Goal: Task Accomplishment & Management: Manage account settings

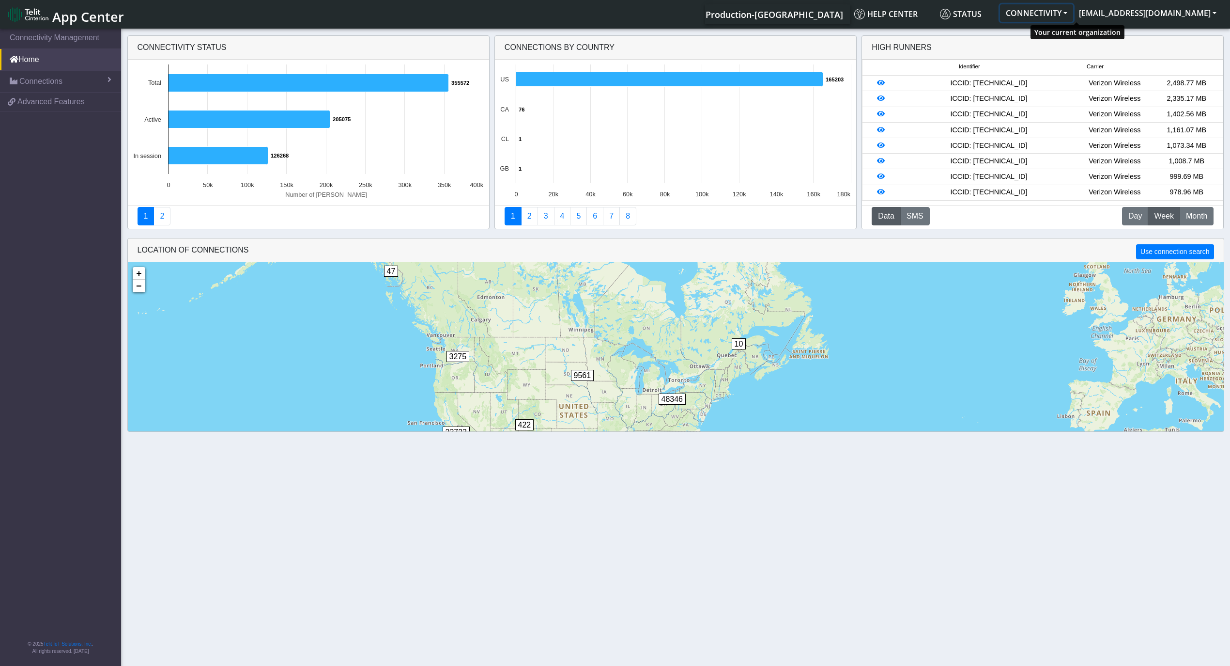
click at [1073, 9] on button "CONNECTIVITY" at bounding box center [1036, 12] width 73 height 17
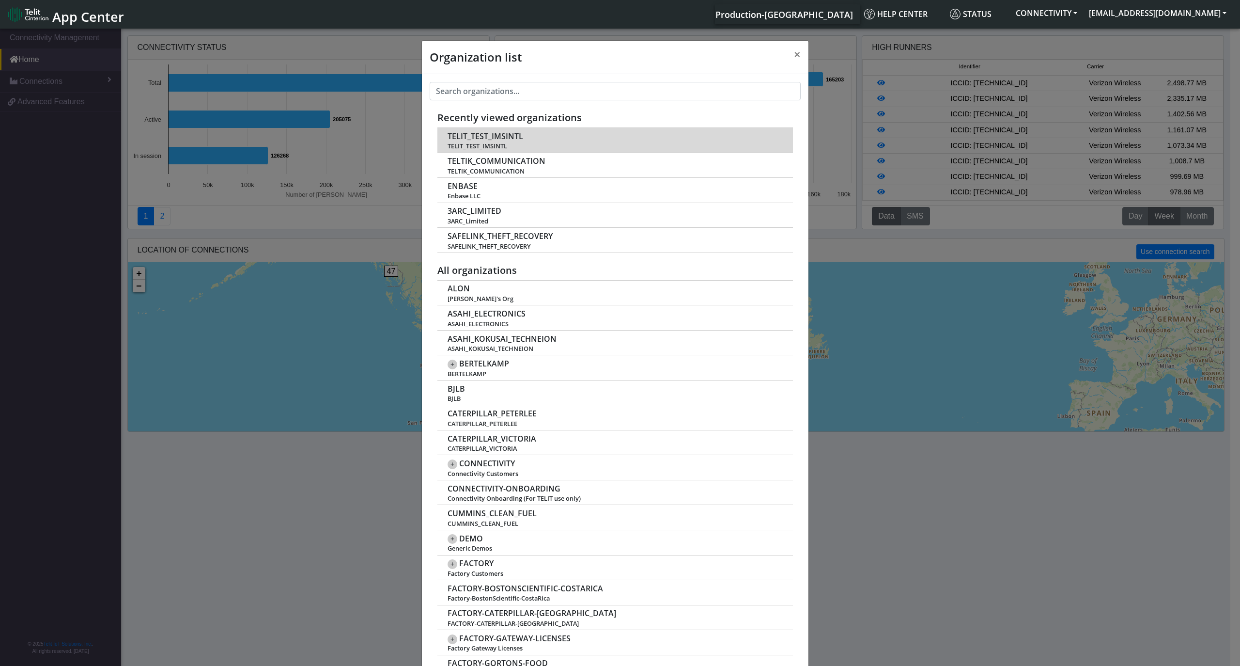
click at [503, 138] on span "TELIT_TEST_IMSINTL" at bounding box center [486, 136] width 76 height 9
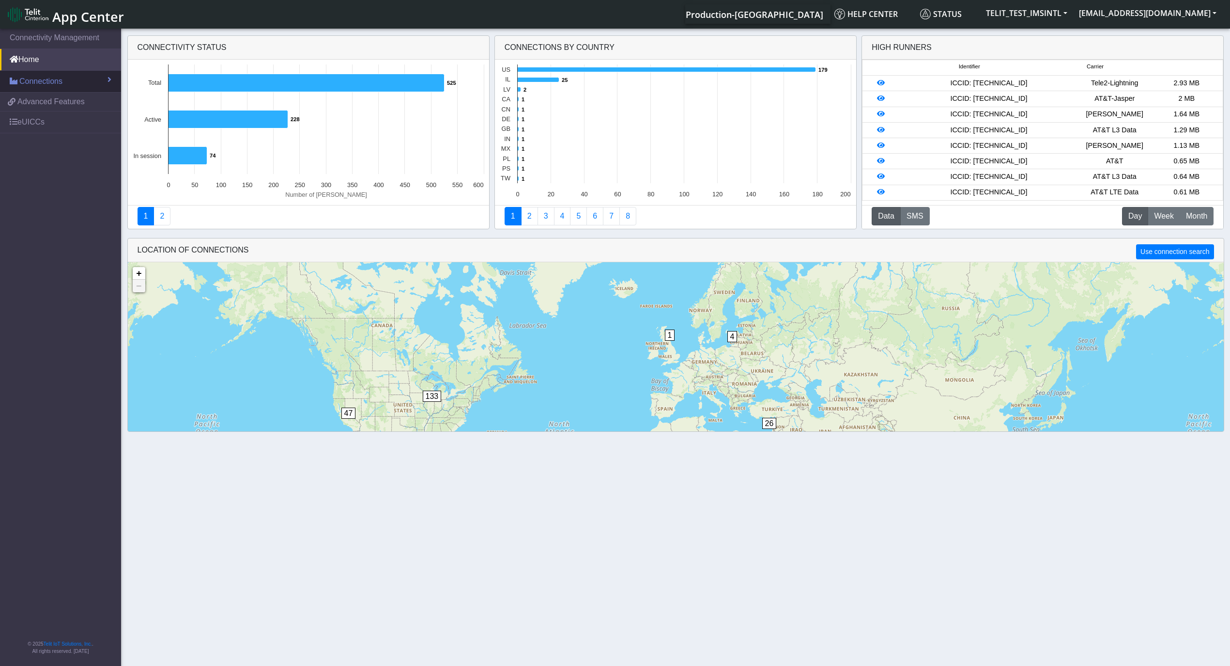
click at [77, 83] on link "Connections" at bounding box center [60, 81] width 121 height 21
click at [31, 101] on span "List" at bounding box center [28, 102] width 11 height 11
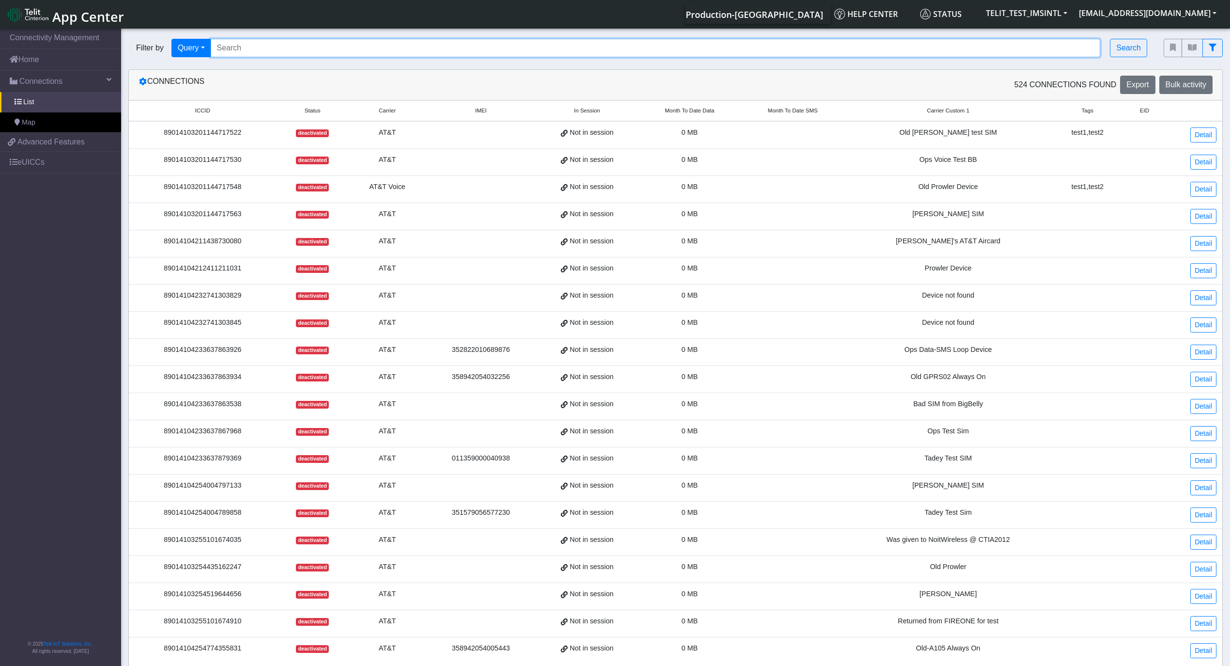
click at [287, 55] on input "Search..." at bounding box center [656, 48] width 890 height 18
paste input "89358152000000842965"
type input "89358152000000842965"
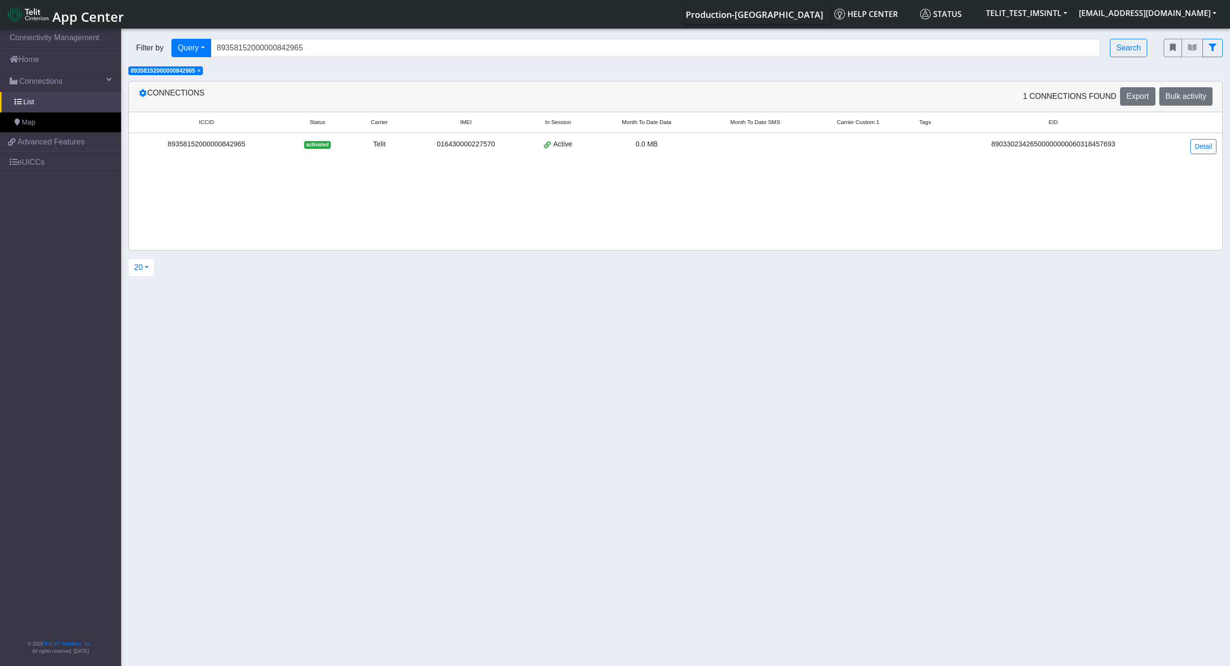
click at [189, 144] on div "89358152000000842965" at bounding box center [207, 144] width 144 height 11
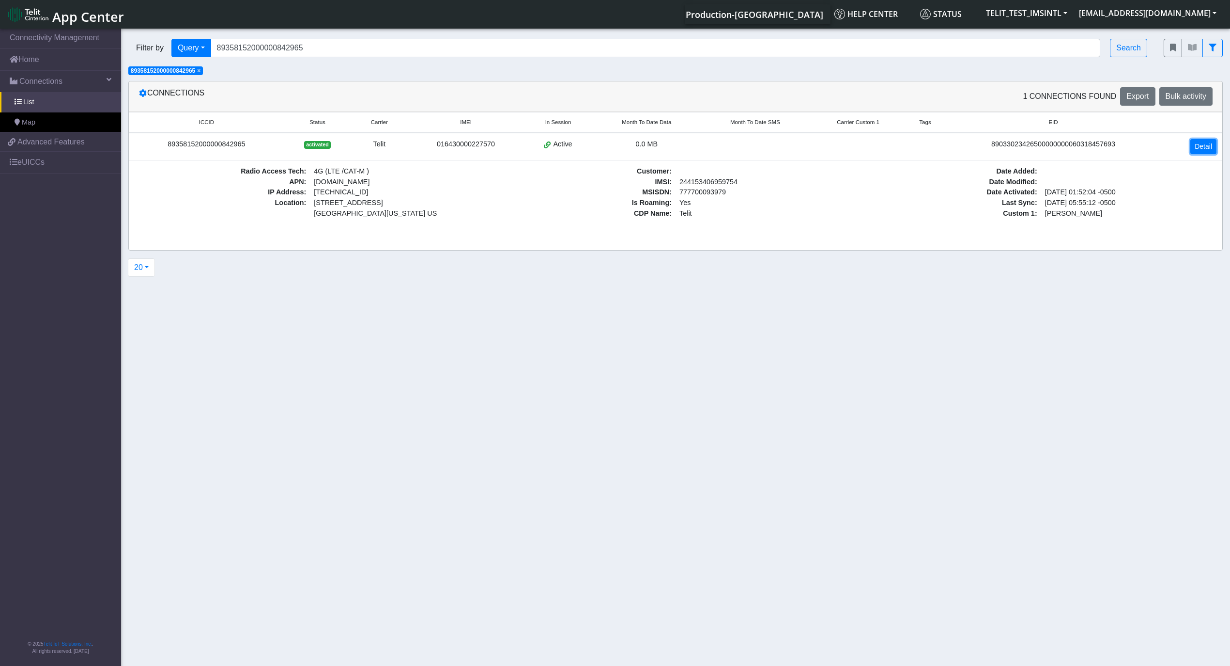
click at [1206, 148] on link "Detail" at bounding box center [1204, 146] width 26 height 15
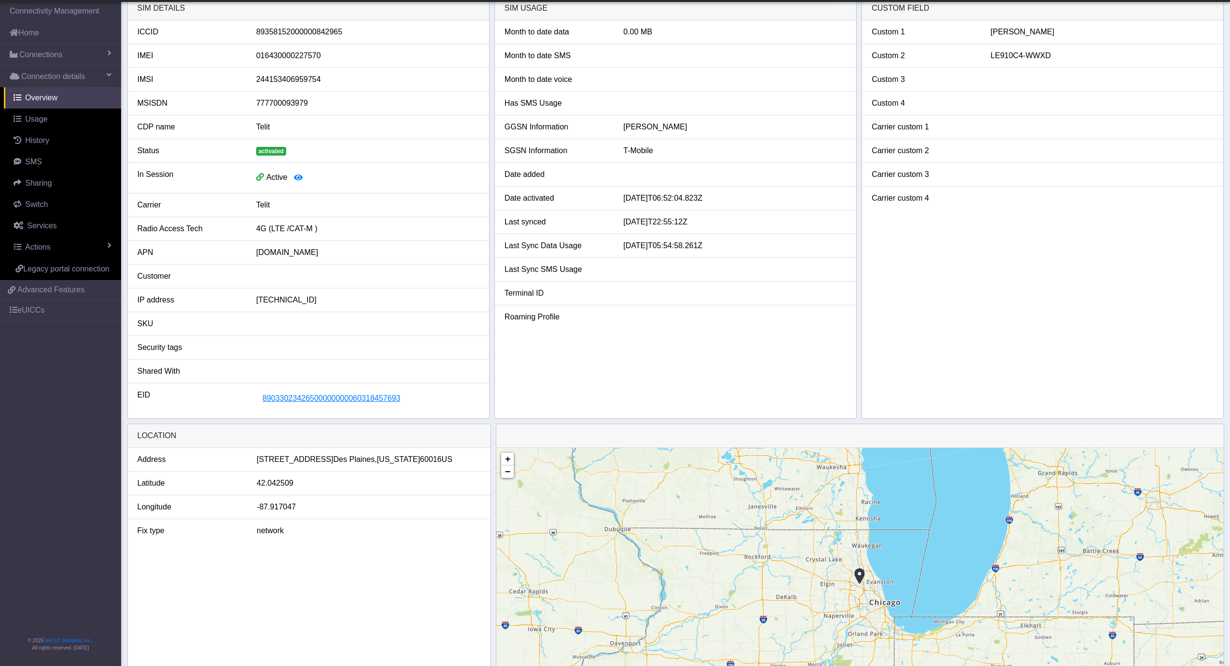
scroll to position [0, 0]
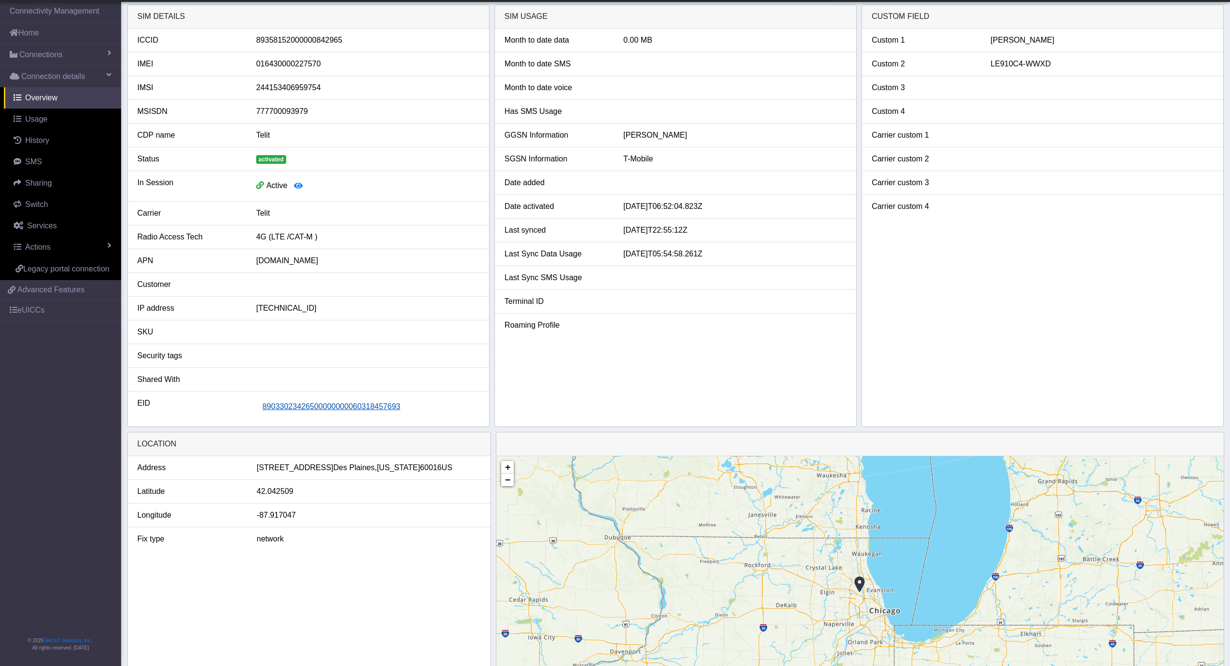
click at [365, 410] on span "89033023426500000000060318457693" at bounding box center [332, 406] width 138 height 8
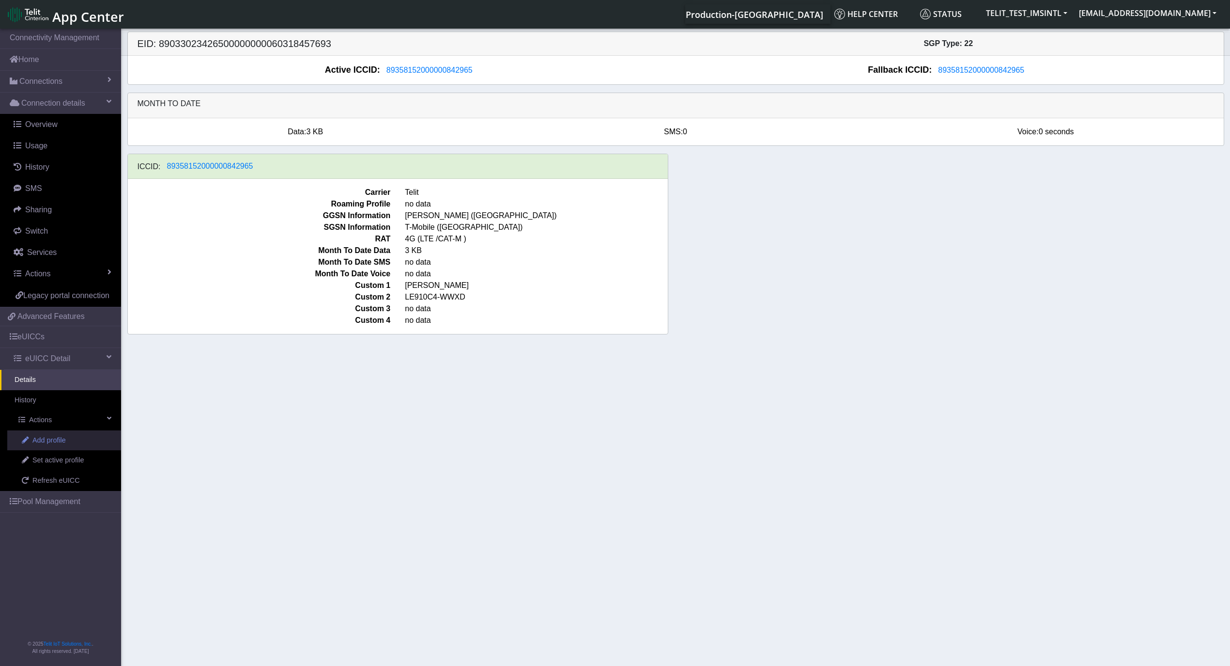
click at [48, 442] on span "Add profile" at bounding box center [48, 440] width 33 height 11
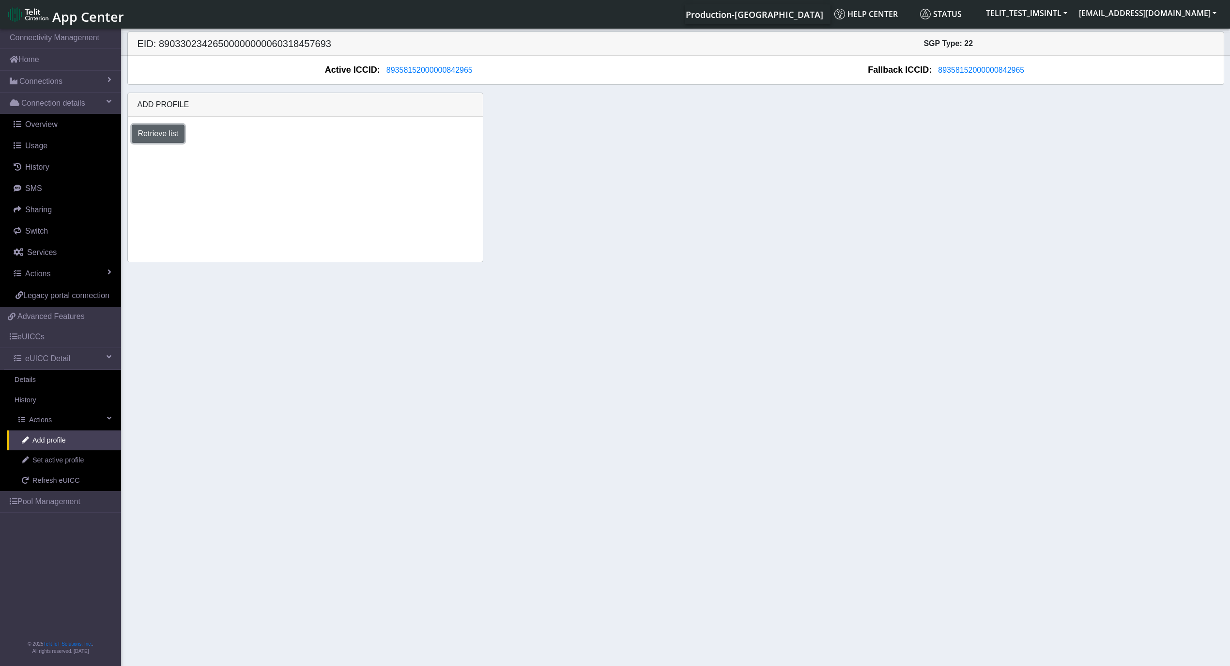
click at [169, 138] on button "Retrieve list" at bounding box center [158, 133] width 53 height 18
drag, startPoint x: 210, startPoint y: 159, endPoint x: 207, endPoint y: 150, distance: 9.0
click at [207, 150] on div "Select profile to add OTHER-nxt23.net_ATT DNLD-nxt23.net-USC_test OTHER-Verizon…" at bounding box center [306, 164] width 370 height 34
click at [249, 166] on select "Select profile to add OTHER-nxt23.net_ATT DNLD-nxt23.net-USC_test OTHER-Verizon…" at bounding box center [201, 160] width 138 height 18
select select "1fc7fafb-408b-426d-8eed-4ade4333d7a7"
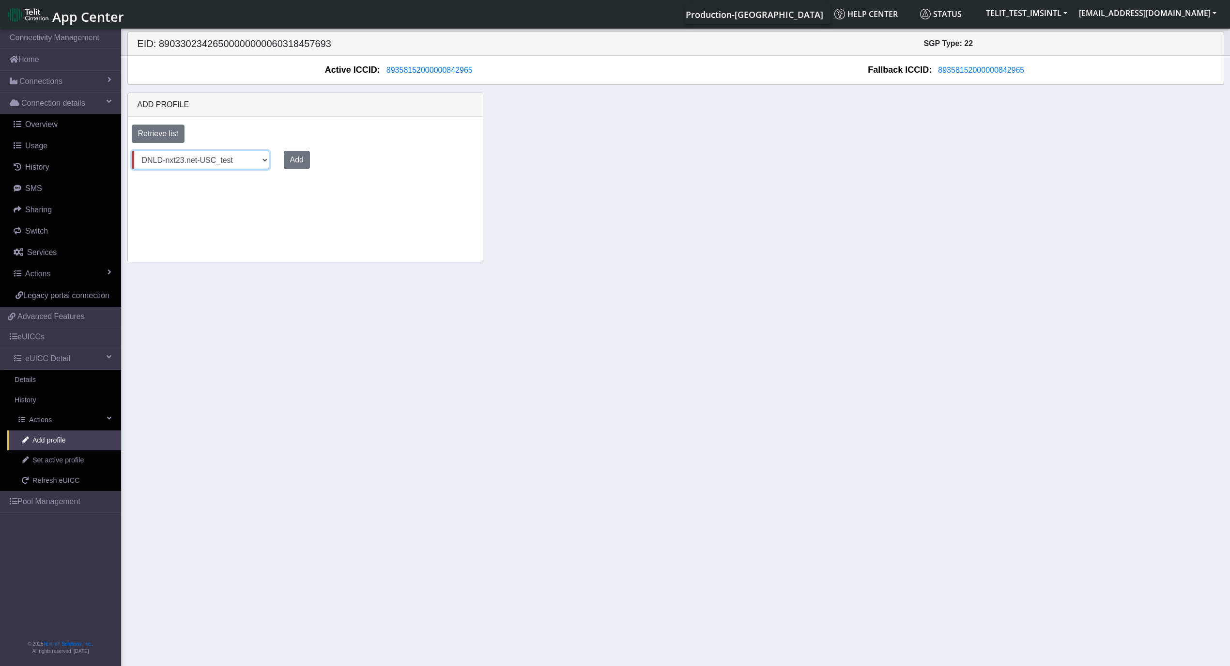
click at [132, 152] on select "Select profile to add OTHER-nxt23.net_ATT DNLD-nxt23.net-USC_test OTHER-Verizon…" at bounding box center [201, 160] width 138 height 18
click at [295, 163] on button "Add" at bounding box center [295, 160] width 26 height 18
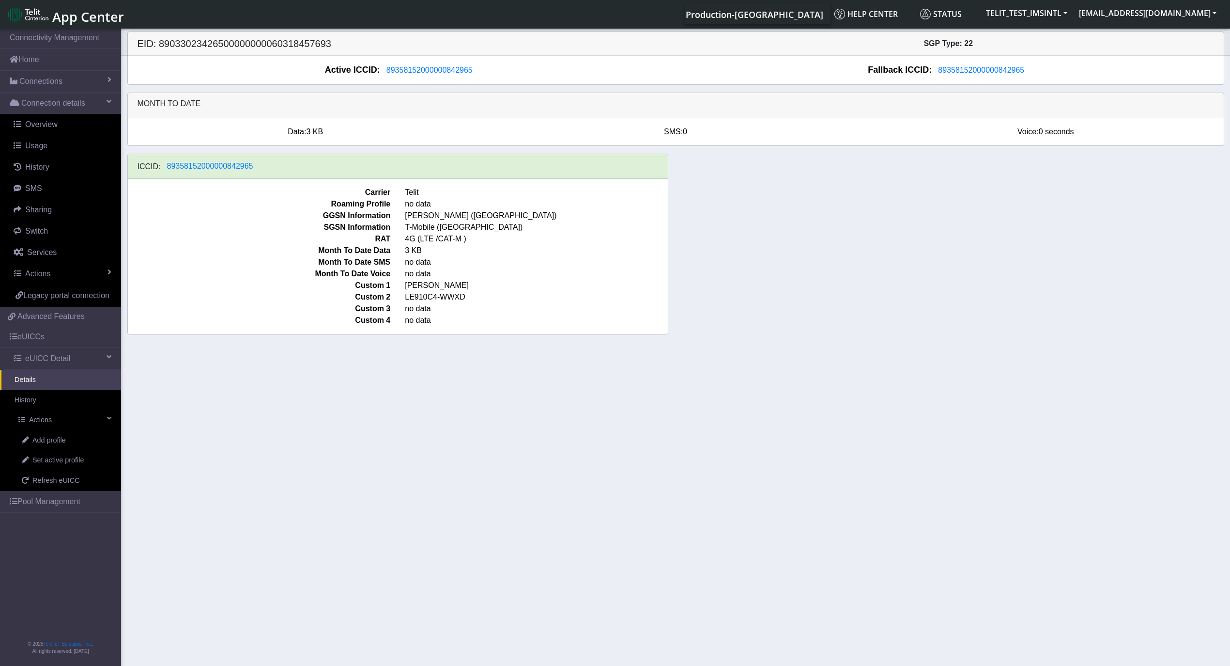
click at [1039, 136] on span "Voice:" at bounding box center [1028, 131] width 21 height 8
drag, startPoint x: 1039, startPoint y: 136, endPoint x: 1115, endPoint y: 136, distance: 75.6
click at [1115, 136] on div "Voice: 0 seconds" at bounding box center [1046, 132] width 370 height 12
click at [1023, 202] on div "ICCID: 89358152000000842965 Carrier Telit Roaming Profile no data GGSN Informat…" at bounding box center [676, 248] width 1112 height 188
click at [1055, 132] on span "0 seconds" at bounding box center [1056, 131] width 35 height 8
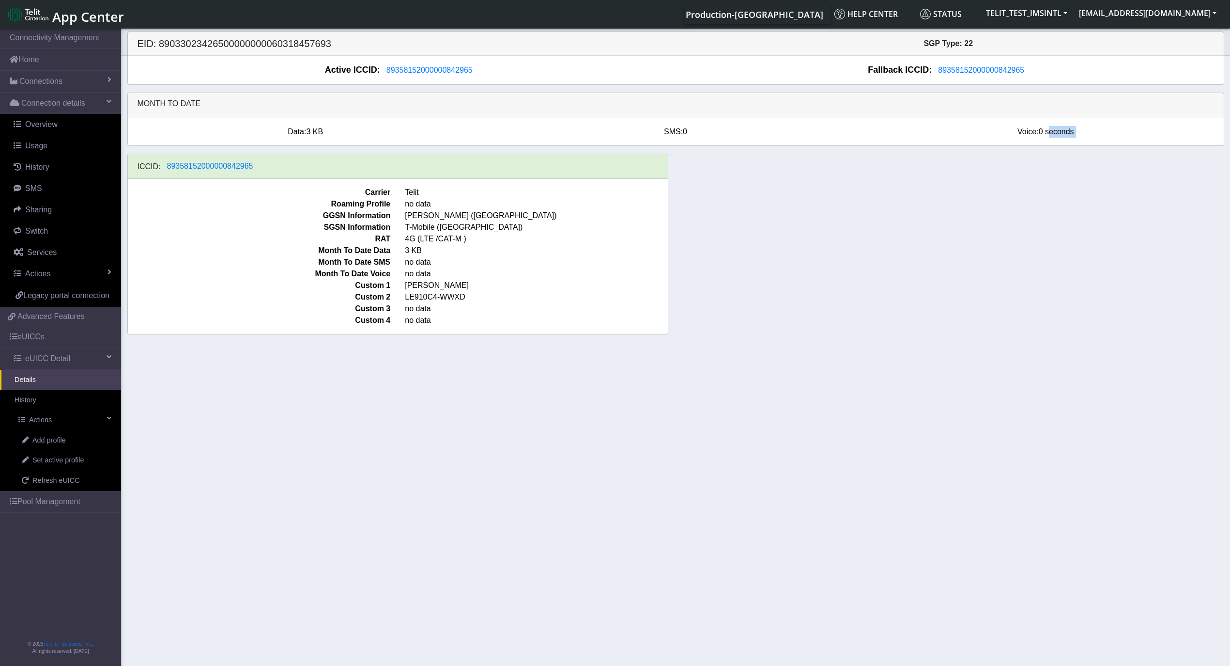
drag, startPoint x: 1055, startPoint y: 132, endPoint x: 1094, endPoint y: 140, distance: 39.6
click at [1094, 140] on div "Data: 3 KB SMS: 0 Voice: 0 seconds" at bounding box center [676, 131] width 1111 height 27
drag, startPoint x: 1039, startPoint y: 287, endPoint x: 1046, endPoint y: 283, distance: 8.0
click at [1039, 287] on div "ICCID: 89358152000000842965 Carrier Telit Roaming Profile no data GGSN Informat…" at bounding box center [676, 248] width 1112 height 188
click at [57, 484] on span "Refresh eUICC" at bounding box center [55, 480] width 47 height 11
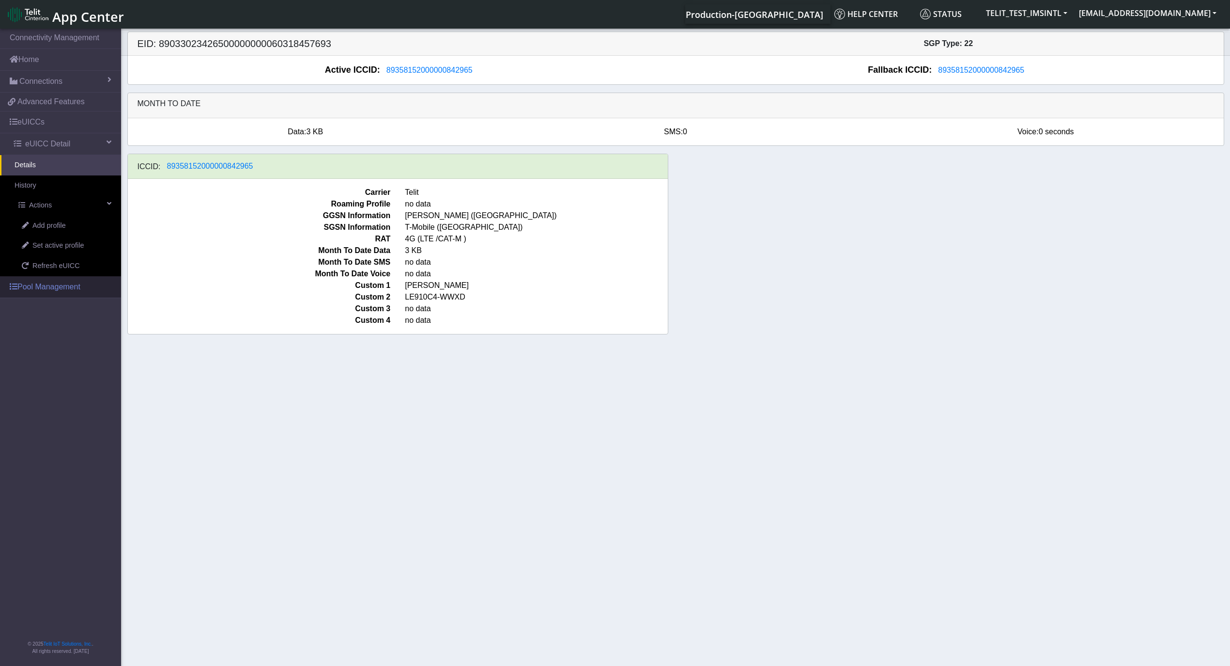
click at [16, 289] on span at bounding box center [14, 286] width 8 height 8
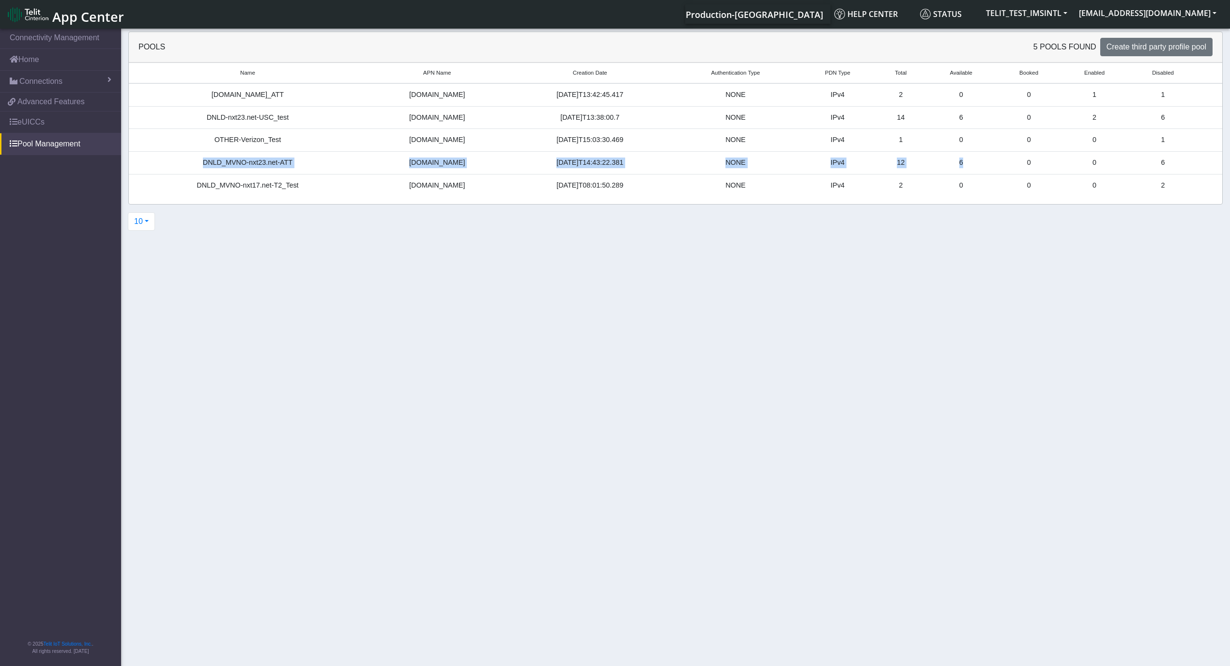
drag, startPoint x: 967, startPoint y: 167, endPoint x: 134, endPoint y: 159, distance: 832.8
click at [134, 159] on tr "DNLD_MVNO-nxt23.net-ATT nxt23.net 2025-08-26T14:43:22.381 NONE IPv4 12 6 0 0 6" at bounding box center [676, 163] width 1094 height 23
click at [268, 161] on div "DNLD_MVNO-nxt23.net-ATT" at bounding box center [248, 162] width 226 height 11
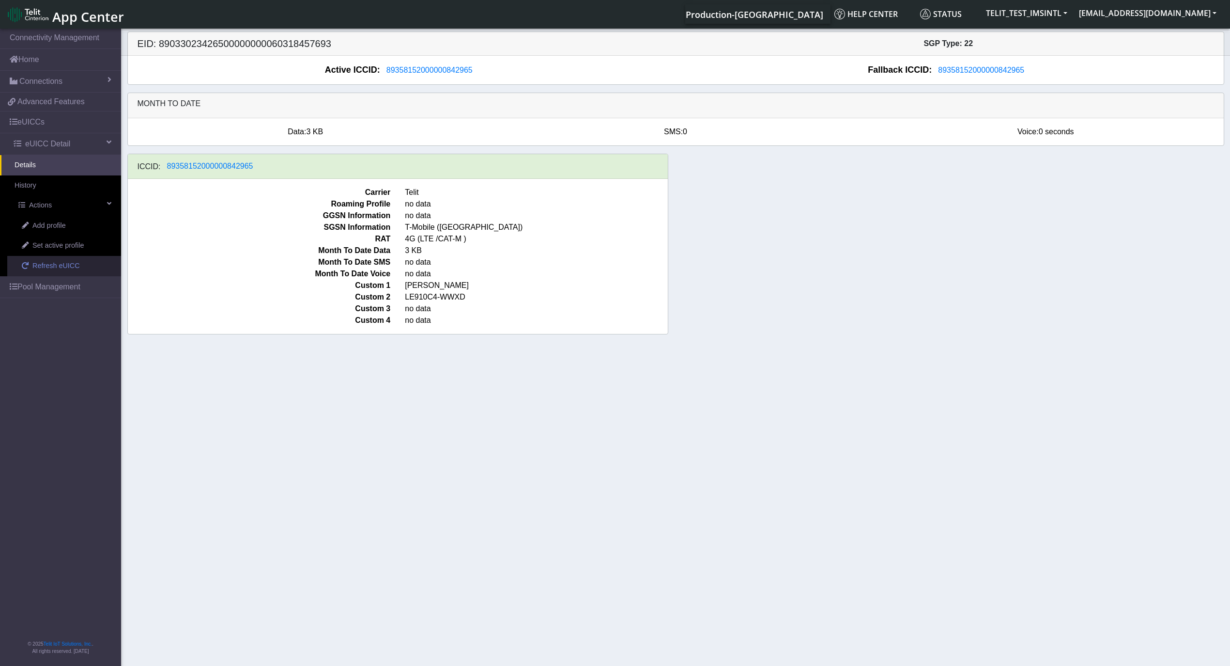
click at [59, 266] on span "Refresh eUICC" at bounding box center [55, 266] width 47 height 11
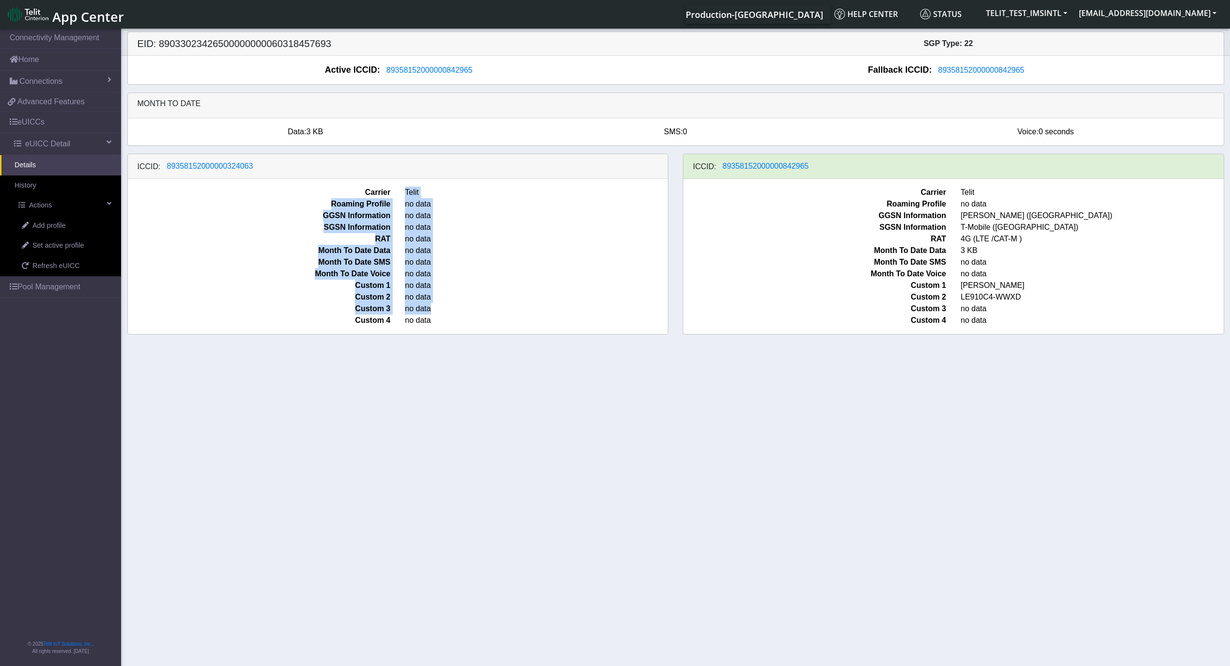
drag, startPoint x: 402, startPoint y: 204, endPoint x: 479, endPoint y: 311, distance: 131.9
click at [479, 311] on div "Carrier Telit Roaming Profile no data GGSN Information no data SGSN Information…" at bounding box center [398, 256] width 541 height 155
click at [477, 268] on span "no data" at bounding box center [537, 262] width 278 height 12
drag, startPoint x: 407, startPoint y: 200, endPoint x: 467, endPoint y: 359, distance: 169.9
click at [467, 359] on section "Connectivity Management Home Connections List Map f5208b578e4769404236fe6d305d4…" at bounding box center [615, 348] width 1230 height 642
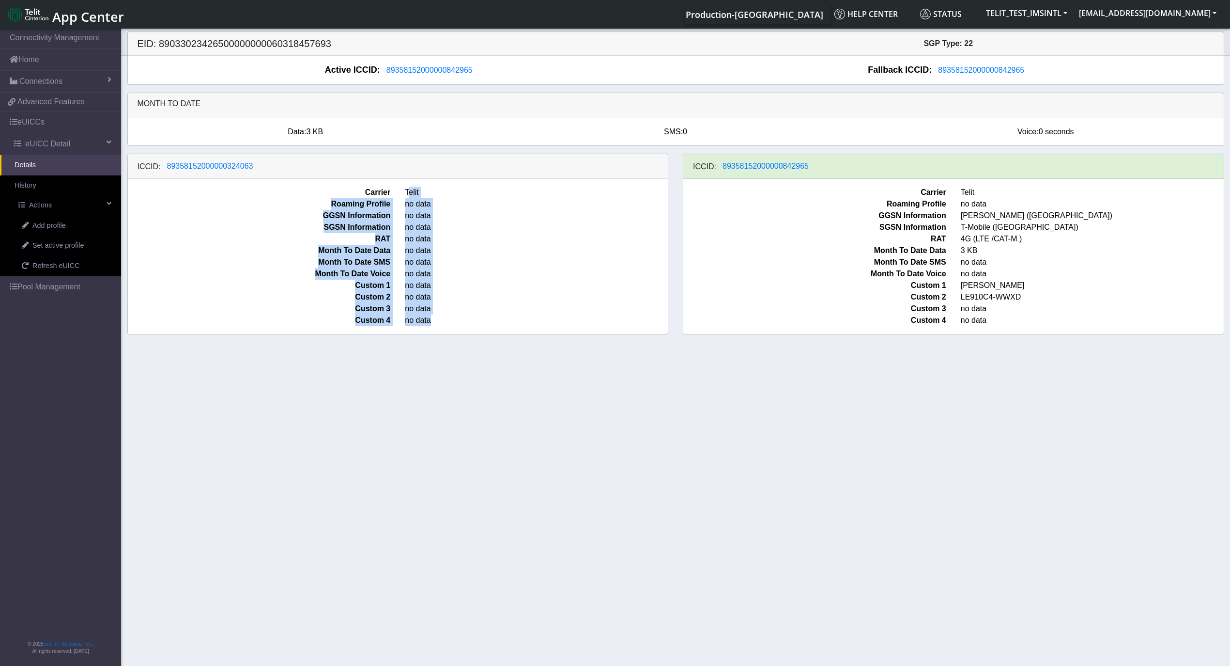
click at [447, 271] on span "no data" at bounding box center [537, 274] width 278 height 12
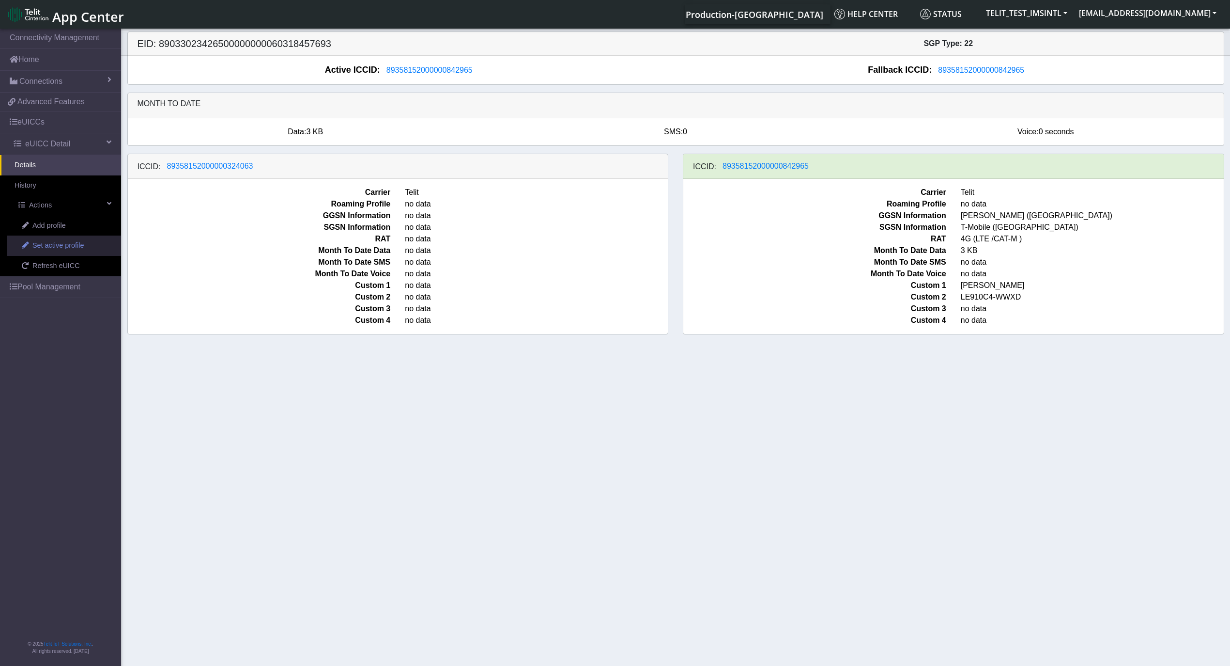
click at [59, 250] on span "Set active profile" at bounding box center [57, 245] width 51 height 11
select select
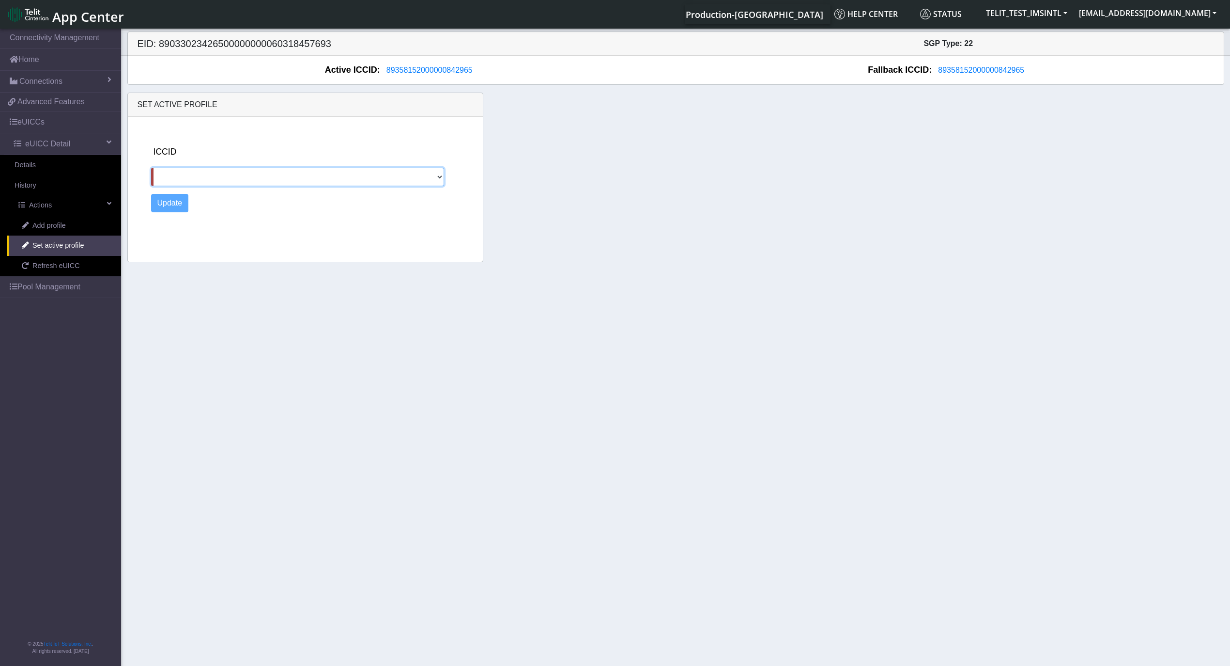
click at [251, 177] on select "89358152000000324063" at bounding box center [298, 177] width 294 height 18
click at [233, 43] on h5 "EID: 89033023426500000000060318457693" at bounding box center [403, 44] width 546 height 12
copy h5 "89033023426500000000060318457693"
click at [198, 167] on div "ICCID 89358152000000324063" at bounding box center [314, 165] width 326 height 41
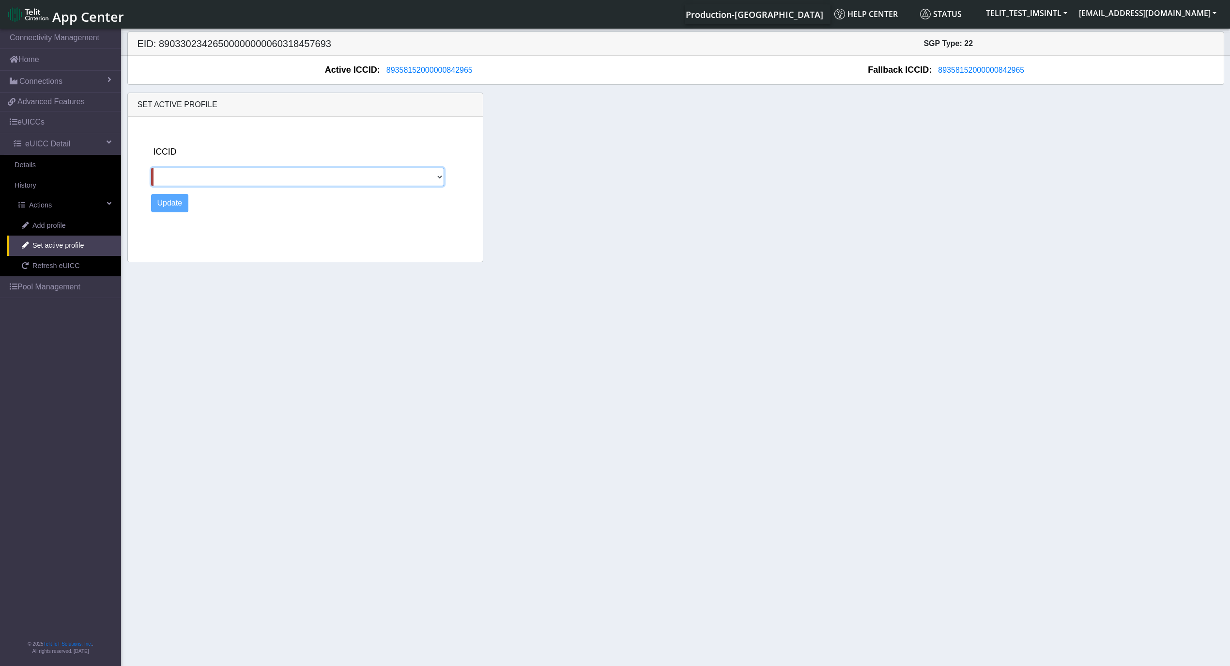
click at [212, 181] on select "89358152000000324063" at bounding box center [298, 177] width 294 height 18
click at [288, 309] on section "Connectivity Management Home Connections List Map f5208b578e4769404236fe6d305d4…" at bounding box center [615, 348] width 1230 height 642
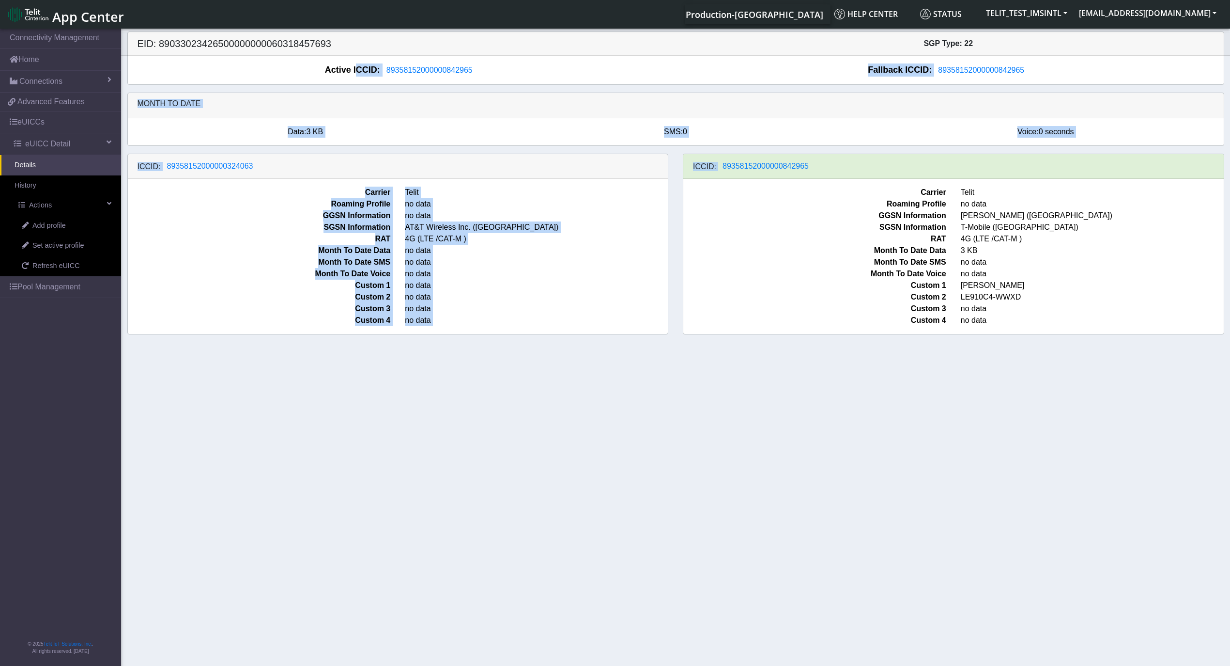
drag, startPoint x: 827, startPoint y: 176, endPoint x: 358, endPoint y: 78, distance: 480.2
click at [358, 78] on div "EID: 89033023426500000000060318457693 SGP Type: 22 Active ICCID: 89358152000000…" at bounding box center [675, 186] width 1097 height 311
click at [404, 99] on div "Month to date" at bounding box center [676, 105] width 1096 height 25
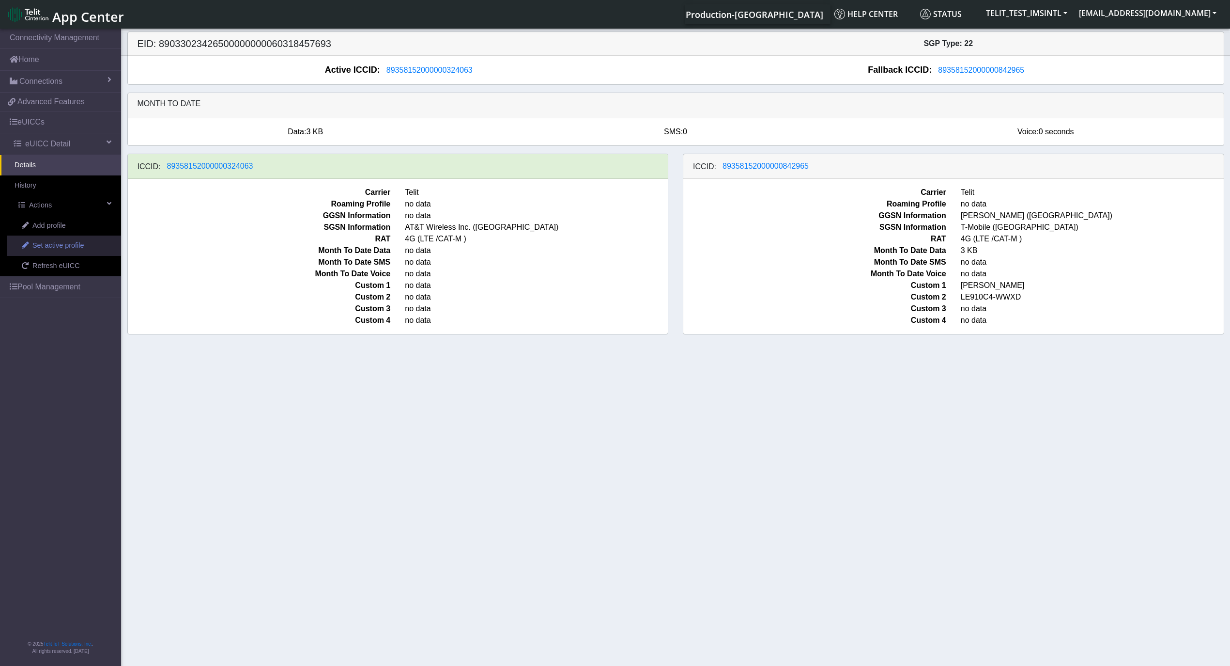
click at [47, 245] on span "Set active profile" at bounding box center [57, 245] width 51 height 11
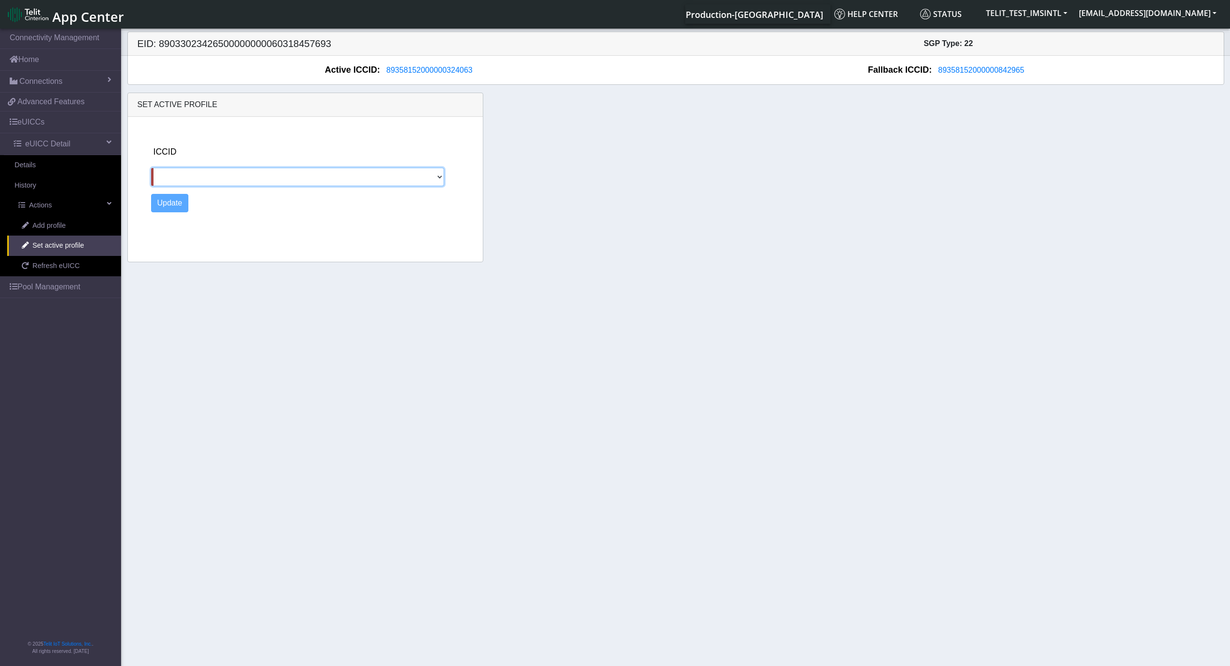
drag, startPoint x: 206, startPoint y: 173, endPoint x: 208, endPoint y: 186, distance: 13.2
click at [206, 173] on select "89358152000000842965" at bounding box center [298, 177] width 294 height 18
select select "89358152000000842965"
click at [151, 169] on select "89358152000000842965" at bounding box center [298, 177] width 294 height 18
click at [172, 208] on button "Update" at bounding box center [170, 203] width 38 height 18
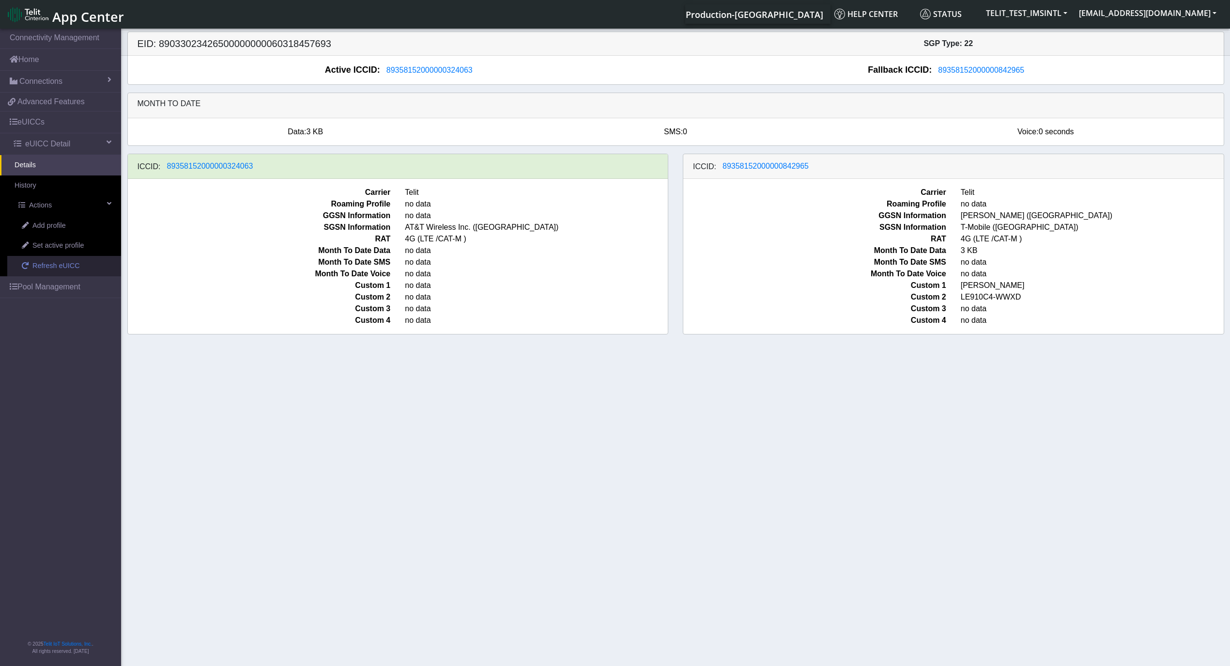
click at [53, 270] on span "Refresh eUICC" at bounding box center [55, 266] width 47 height 11
click at [41, 269] on span "Refresh eUICC" at bounding box center [55, 266] width 47 height 11
click at [33, 264] on span "Refresh eUICC" at bounding box center [55, 266] width 47 height 11
click at [33, 267] on span "Refresh eUICC" at bounding box center [55, 266] width 47 height 11
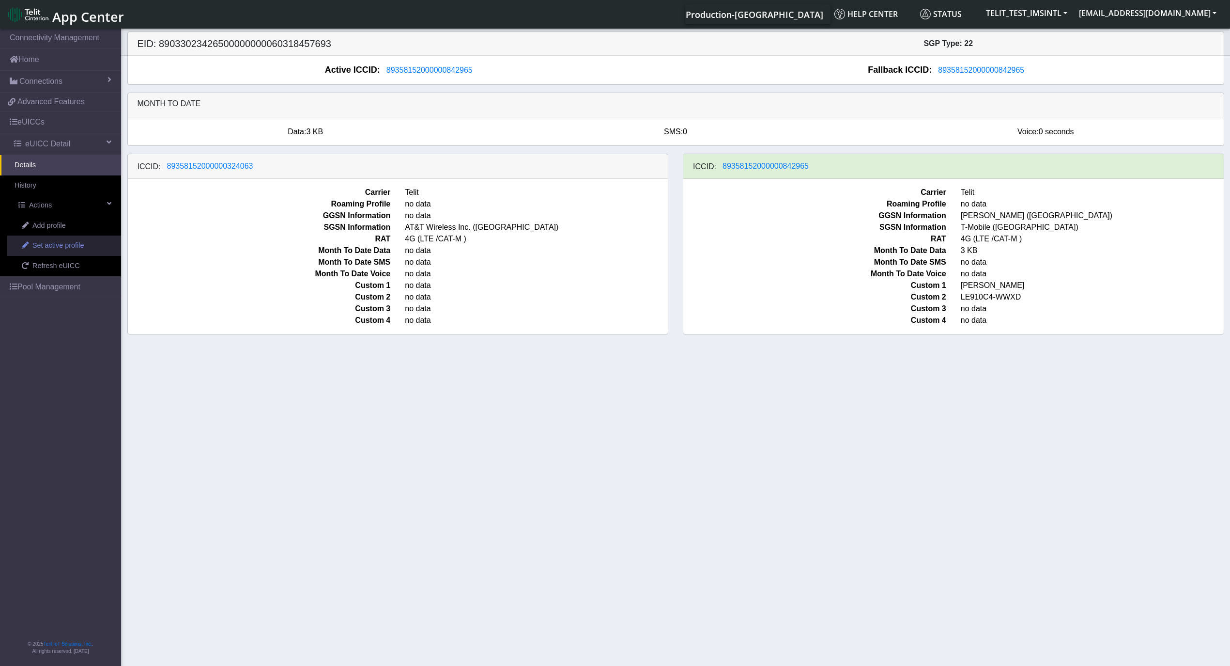
click at [78, 251] on span "Set active profile" at bounding box center [57, 245] width 51 height 11
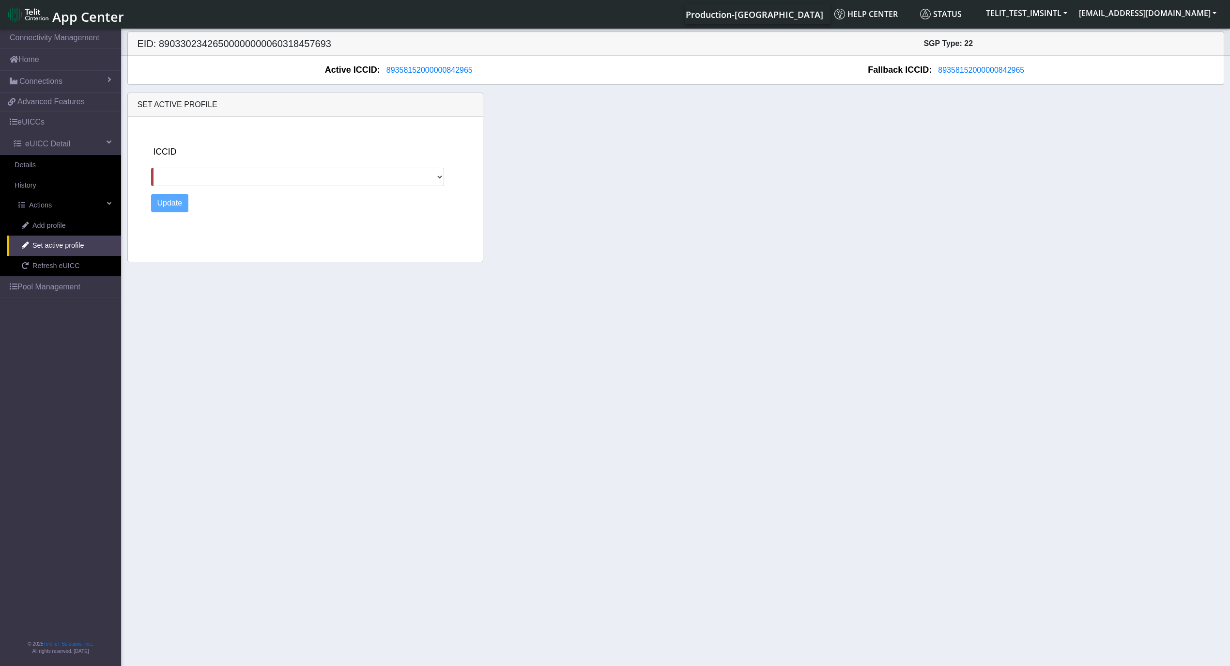
click at [267, 160] on div "ICCID 89358152000000324063" at bounding box center [314, 165] width 326 height 41
click at [259, 171] on select "89358152000000324063" at bounding box center [298, 177] width 294 height 18
select select "89358152000000324063"
click at [151, 169] on select "89358152000000324063" at bounding box center [298, 177] width 294 height 18
click at [183, 208] on button "Update" at bounding box center [170, 203] width 38 height 18
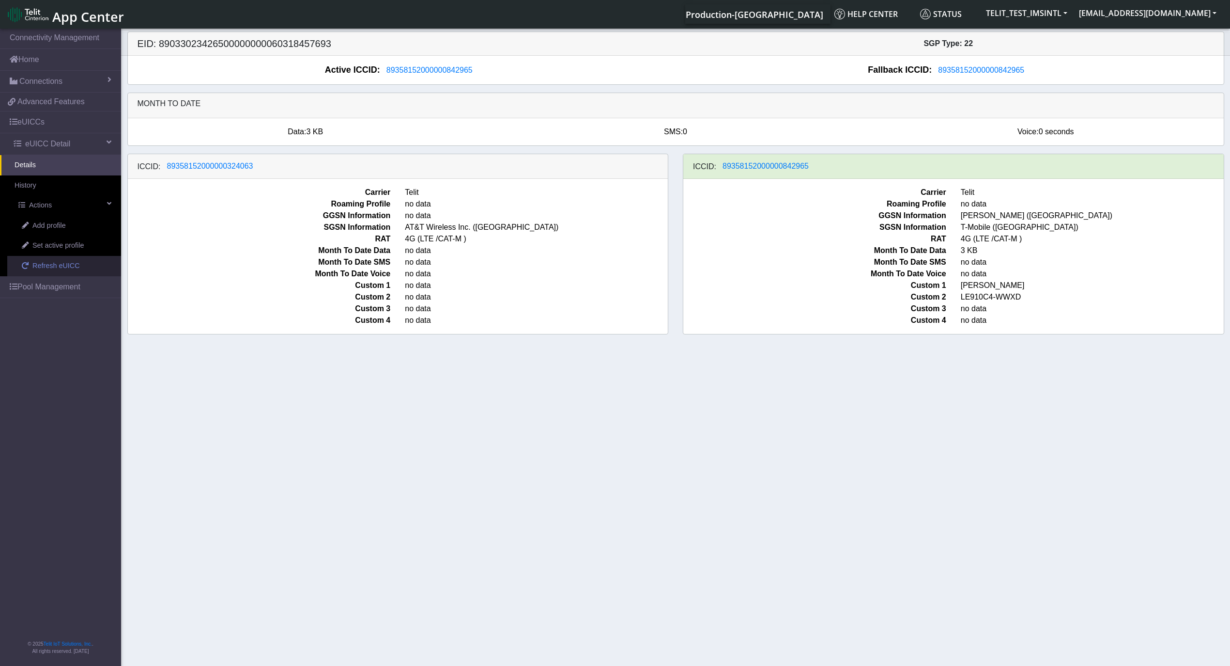
click at [15, 275] on link "Refresh eUICC" at bounding box center [64, 266] width 114 height 20
click at [59, 270] on span "Refresh eUICC" at bounding box center [55, 266] width 47 height 11
click at [48, 267] on span "Refresh eUICC" at bounding box center [55, 266] width 47 height 11
click at [327, 446] on section "Connectivity Management Home Connections List Map f5208b578e4769404236fe6d305d4…" at bounding box center [615, 348] width 1230 height 642
click at [53, 270] on span "Refresh eUICC" at bounding box center [55, 266] width 47 height 11
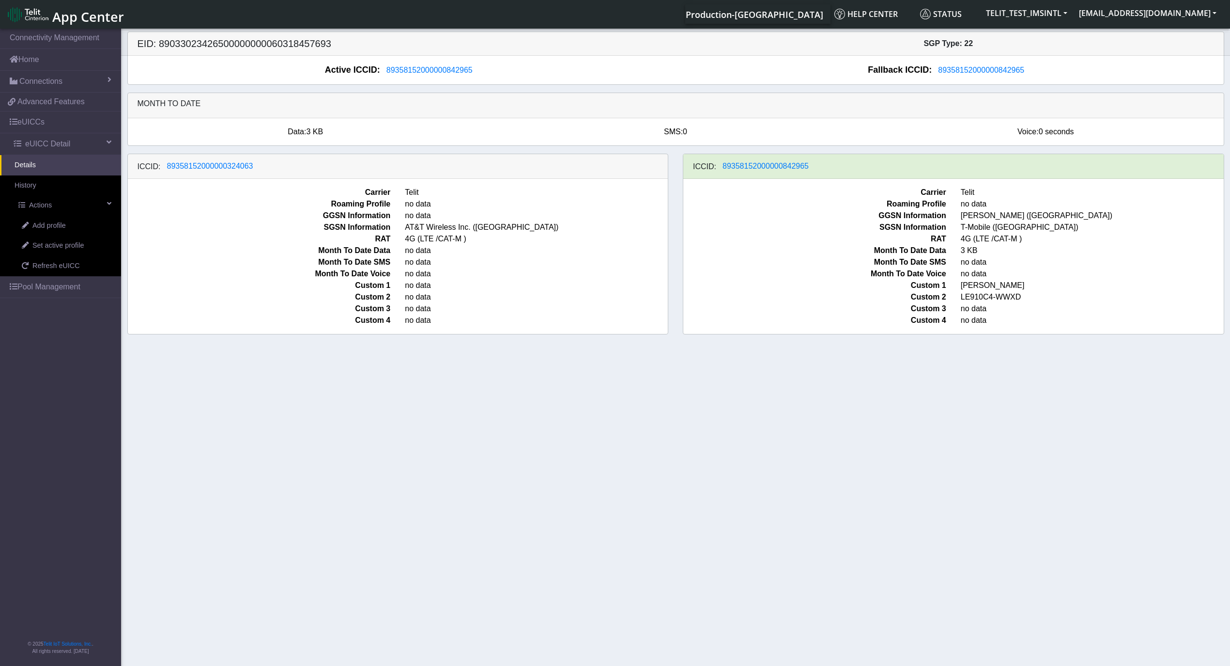
drag, startPoint x: 59, startPoint y: 270, endPoint x: 66, endPoint y: 299, distance: 30.1
click at [59, 270] on span "Refresh eUICC" at bounding box center [55, 266] width 47 height 11
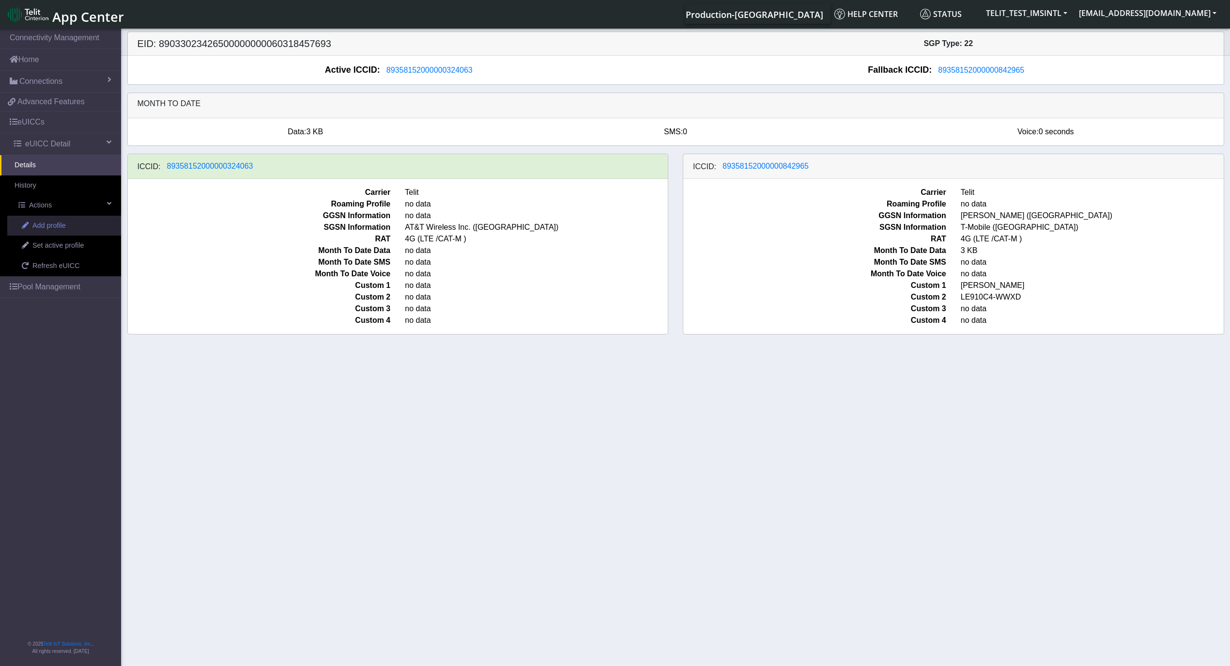
click at [53, 229] on span "Add profile" at bounding box center [48, 225] width 33 height 11
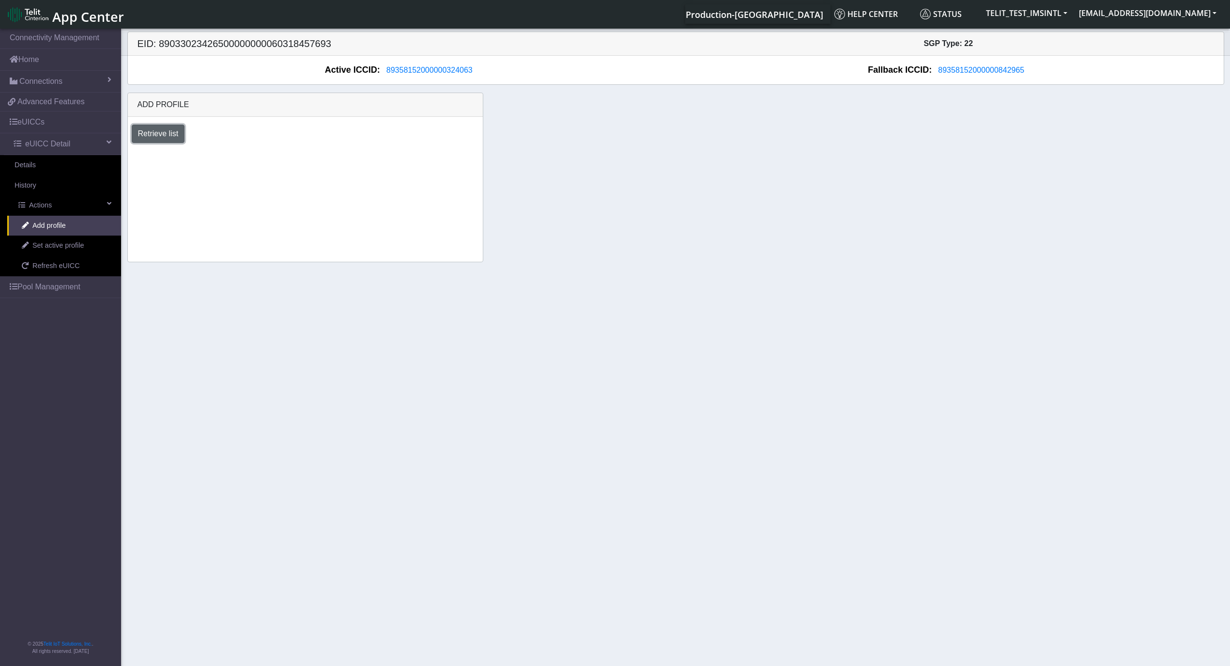
click at [171, 136] on button "Retrieve list" at bounding box center [158, 133] width 53 height 18
click at [198, 159] on select "Select profile to add OTHER-nxt23.net_ATT DNLD-nxt23.net-USC_test OTHER-Verizon…" at bounding box center [201, 160] width 138 height 18
select select "b45db35c-d63d-4434-a746-874259ad27d0"
click at [132, 152] on select "Select profile to add OTHER-nxt23.net_ATT DNLD-nxt23.net-USC_test OTHER-Verizon…" at bounding box center [201, 160] width 138 height 18
click at [299, 163] on button "Add" at bounding box center [295, 160] width 26 height 18
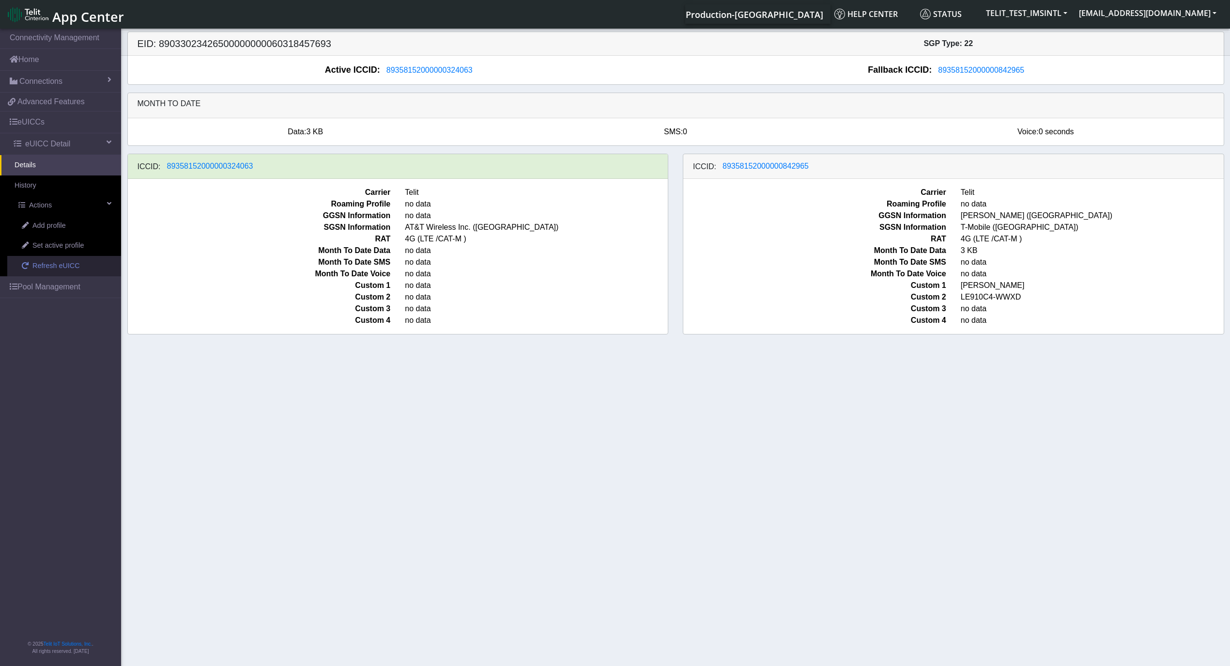
click at [45, 269] on span "Refresh eUICC" at bounding box center [55, 266] width 47 height 11
click at [62, 270] on span "Refresh eUICC" at bounding box center [55, 266] width 47 height 11
click at [66, 270] on span "Refresh eUICC" at bounding box center [55, 266] width 47 height 11
click at [447, 384] on section "Connectivity Management Home Connections List Map f5208b578e4769404236fe6d305d4…" at bounding box center [615, 348] width 1230 height 642
click at [64, 266] on span "Refresh eUICC" at bounding box center [55, 266] width 47 height 11
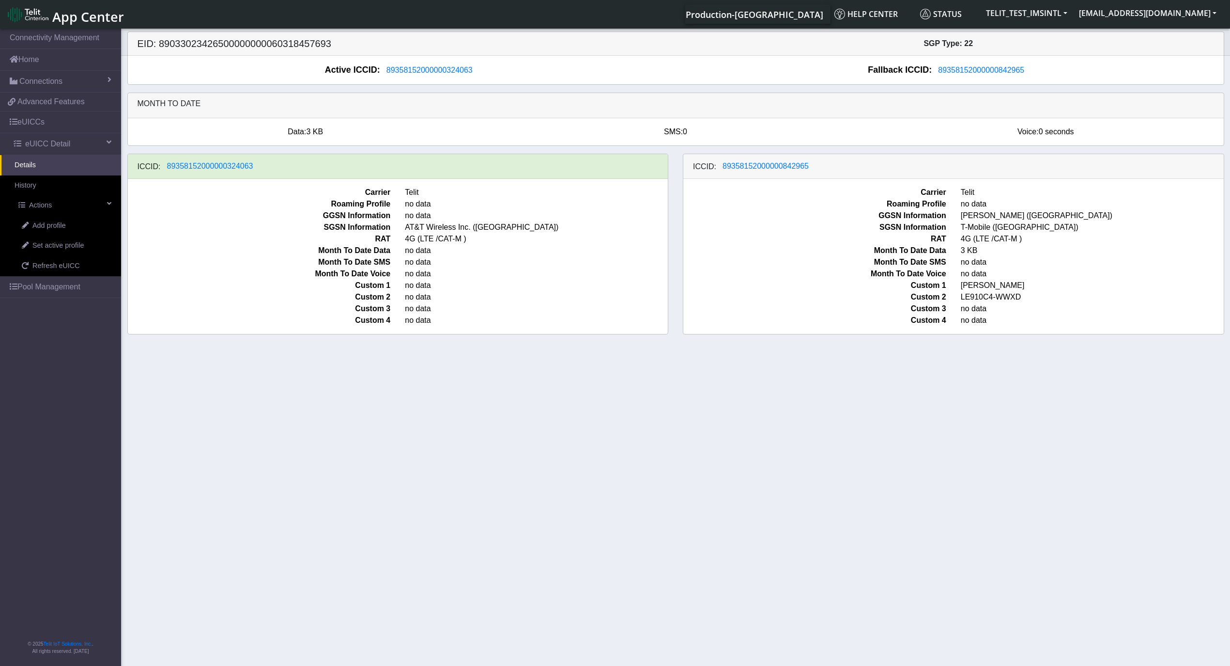
click at [206, 402] on section "Connectivity Management Home Connections List Map f5208b578e4769404236fe6d305d4…" at bounding box center [615, 348] width 1230 height 642
click at [47, 263] on span "Refresh eUICC" at bounding box center [55, 266] width 47 height 11
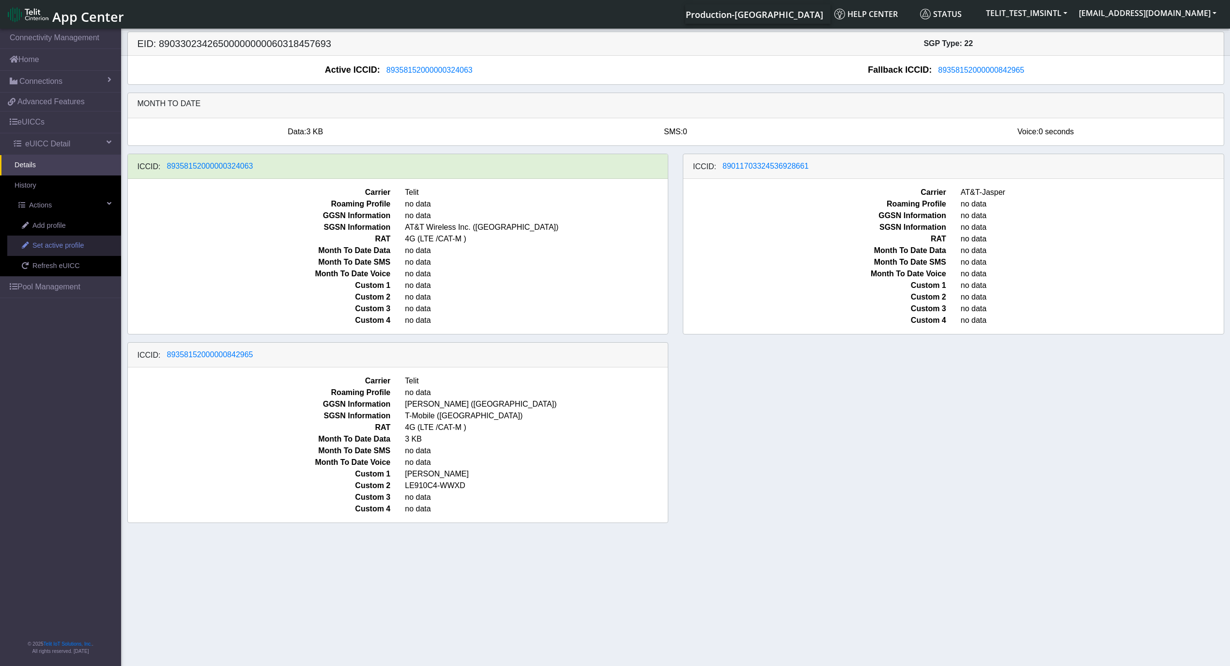
click at [67, 249] on span "Set active profile" at bounding box center [57, 245] width 51 height 11
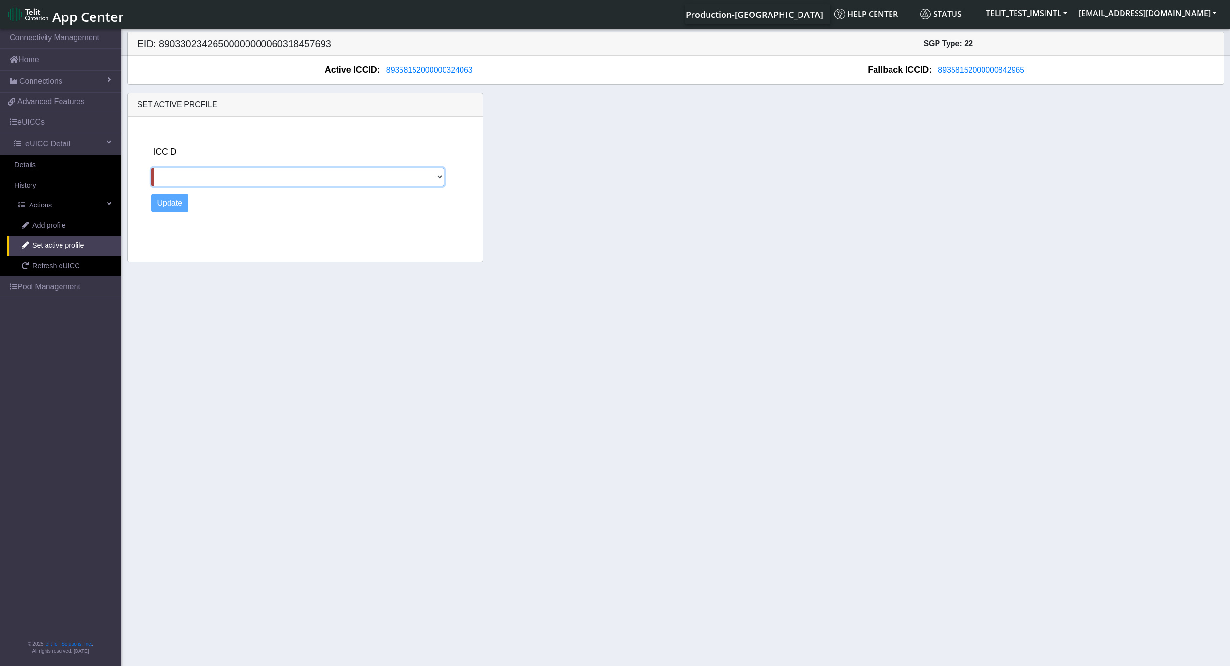
click at [273, 173] on select "89011703324536928661 89358152000000842965" at bounding box center [298, 177] width 294 height 18
select select "89011703324536928661"
click at [151, 169] on select "89011703324536928661 89358152000000842965" at bounding box center [298, 177] width 294 height 18
click at [177, 206] on button "Update" at bounding box center [170, 203] width 38 height 18
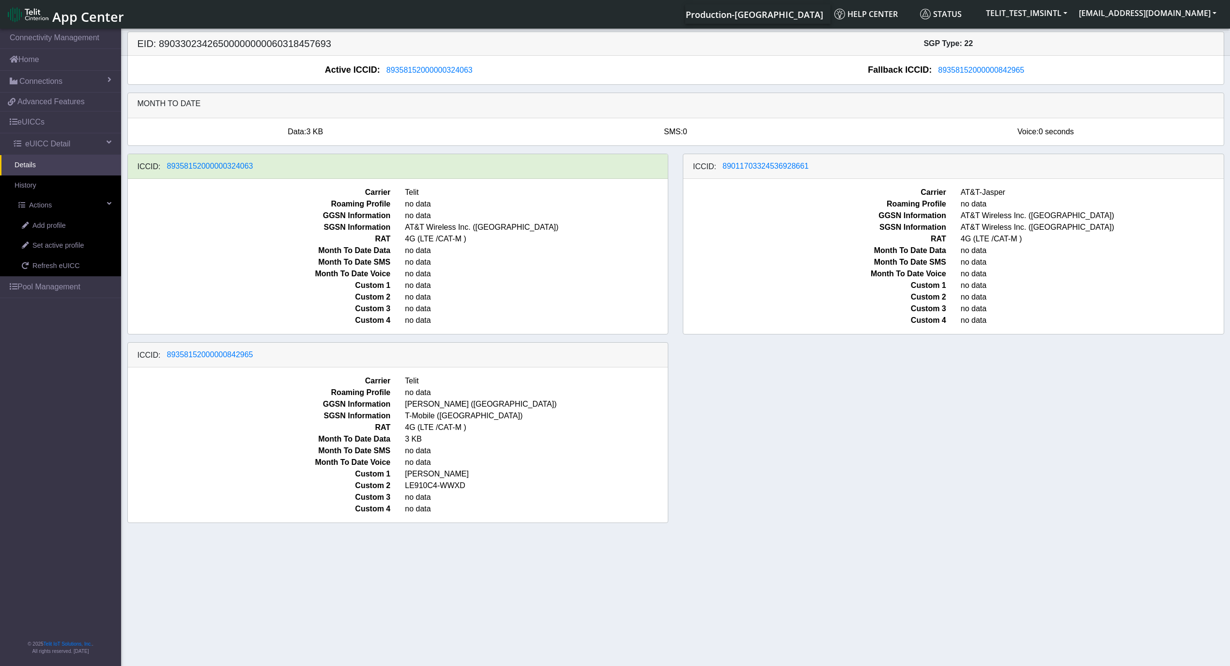
drag, startPoint x: 58, startPoint y: 266, endPoint x: 100, endPoint y: 299, distance: 53.1
click at [58, 266] on span "Refresh eUICC" at bounding box center [55, 266] width 47 height 11
drag, startPoint x: 256, startPoint y: 360, endPoint x: 140, endPoint y: 355, distance: 116.4
click at [140, 355] on div "ICCID: 89358152000000842965" at bounding box center [398, 354] width 541 height 25
click at [307, 343] on div "ICCID: [TECHNICAL_ID] Carrier Telit Roaming Profile no data GGSN Information no…" at bounding box center [676, 342] width 1112 height 377
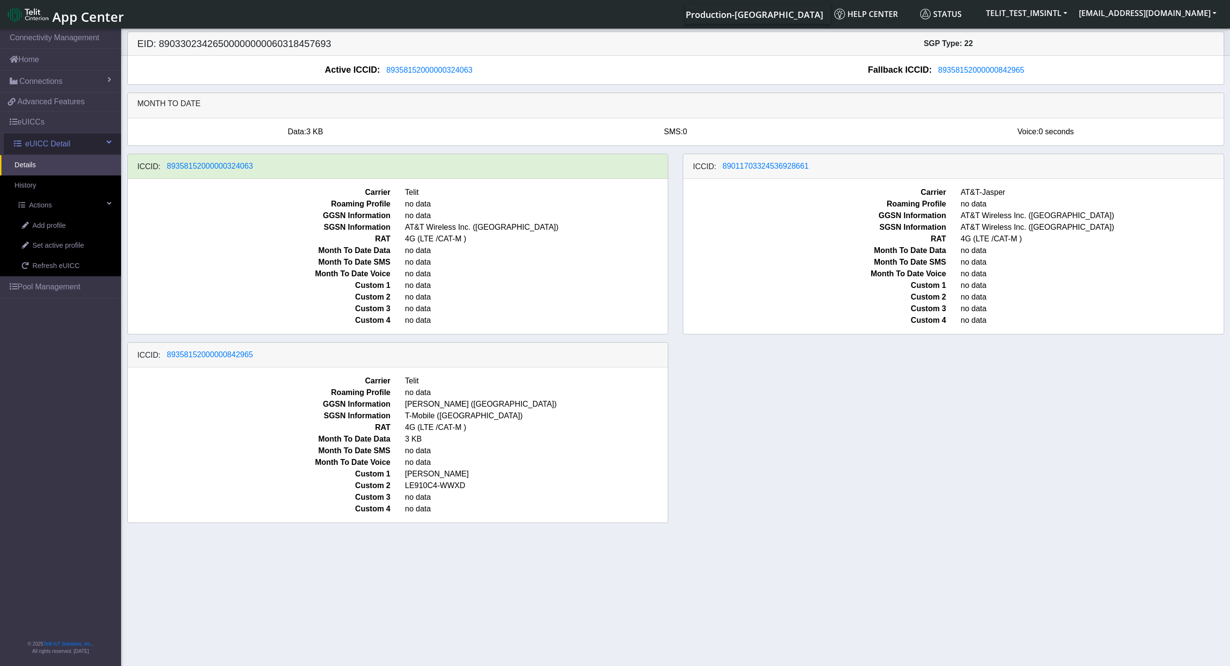
click at [110, 142] on span at bounding box center [109, 142] width 5 height 8
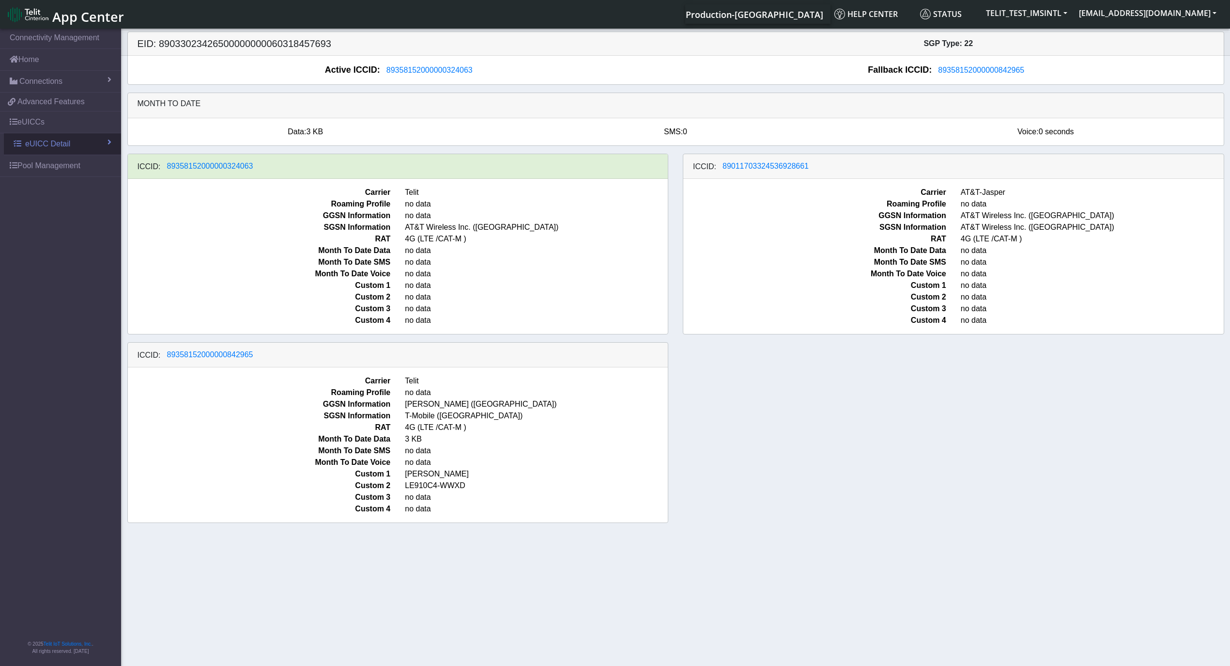
click at [110, 142] on span at bounding box center [110, 142] width 4 height 8
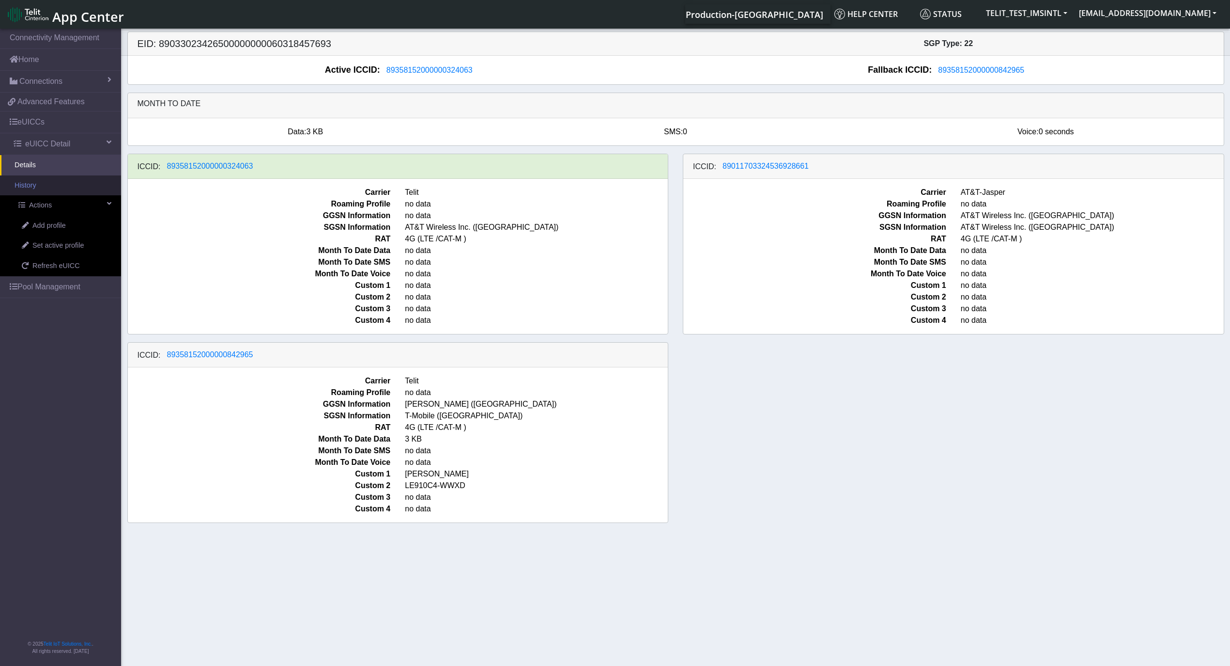
click at [55, 188] on link "History" at bounding box center [60, 185] width 121 height 20
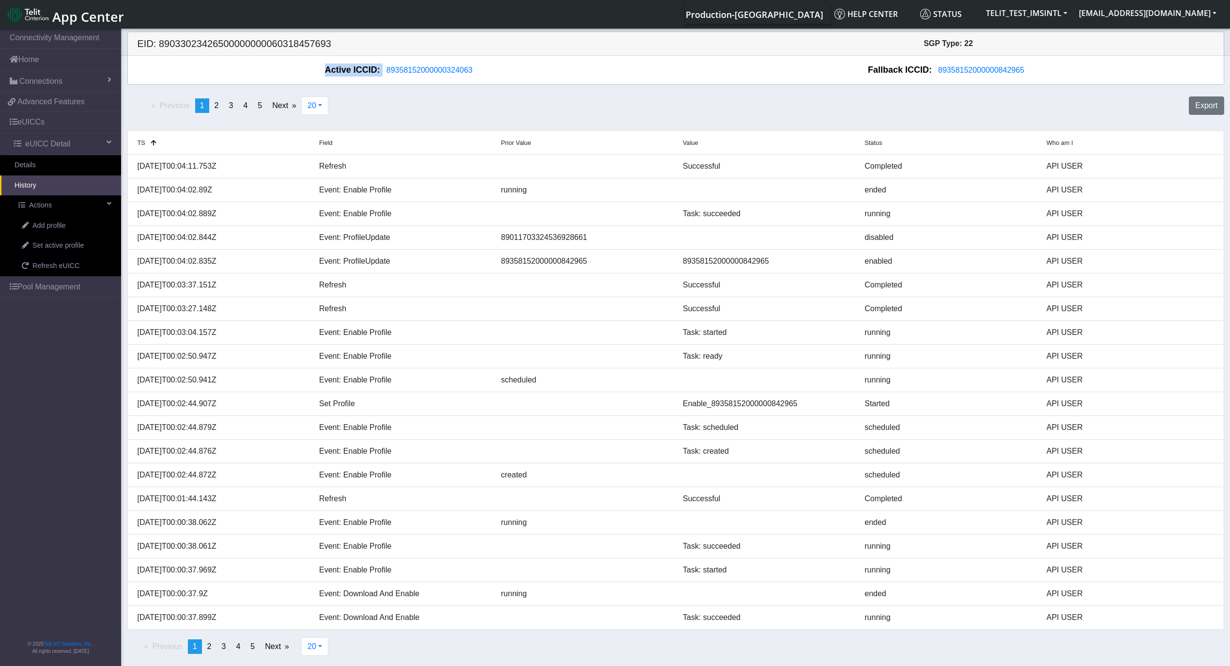
drag, startPoint x: 482, startPoint y: 74, endPoint x: 309, endPoint y: 76, distance: 173.0
click at [309, 76] on div "Active ICCID: 89358152000000324063" at bounding box center [402, 69] width 548 height 13
click at [310, 77] on div "Active ICCID: 89358152000000324063" at bounding box center [402, 69] width 548 height 13
click at [342, 69] on span "Active ICCID:" at bounding box center [352, 69] width 55 height 13
drag, startPoint x: 342, startPoint y: 69, endPoint x: 464, endPoint y: 69, distance: 122.6
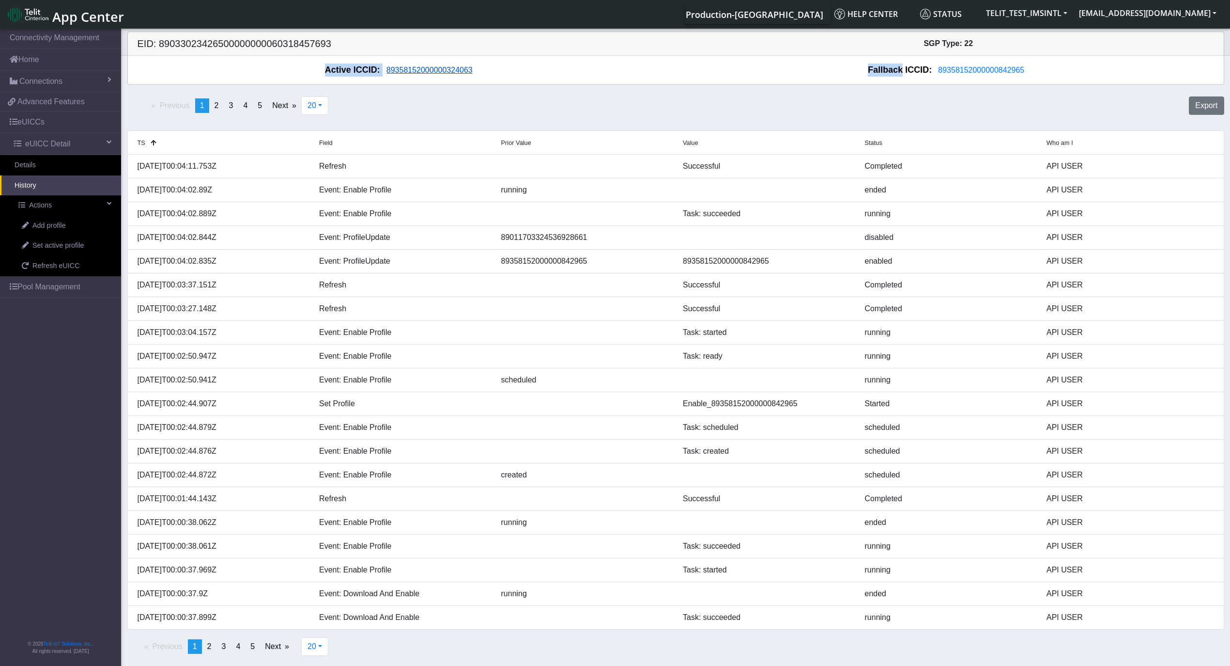
click at [464, 69] on div "Active ICCID: 89358152000000324063" at bounding box center [402, 69] width 548 height 13
click at [565, 43] on h5 "EID: 89033023426500000000060318457693" at bounding box center [403, 44] width 546 height 12
click at [514, 94] on div "Previous page 1 / 5 You're on page 1 page 2 page 3 page 4 page 5 Next page 20 2…" at bounding box center [676, 110] width 1112 height 34
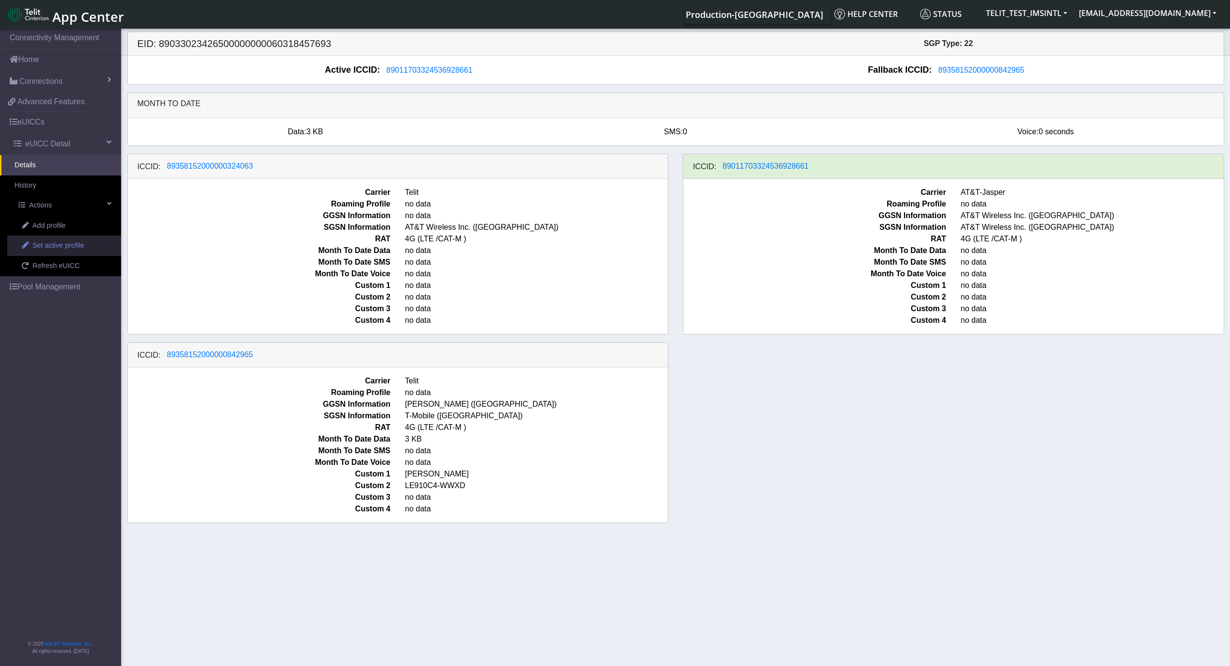
drag, startPoint x: 61, startPoint y: 243, endPoint x: 100, endPoint y: 238, distance: 39.5
click at [61, 243] on span "Set active profile" at bounding box center [57, 245] width 51 height 11
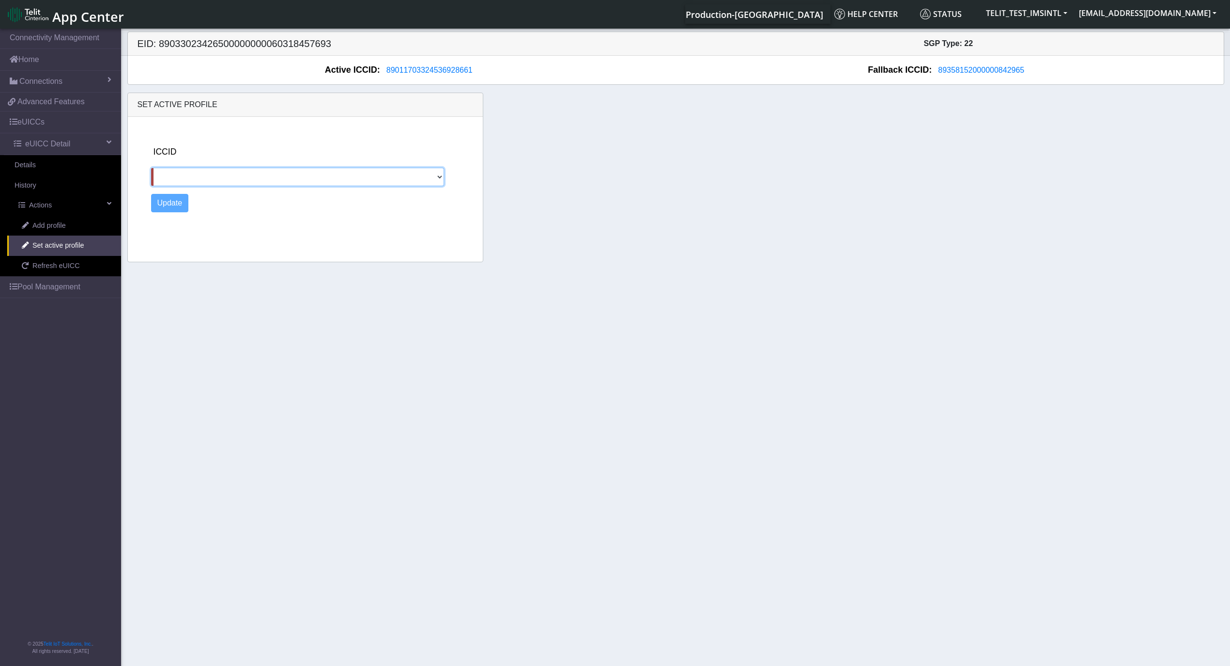
click at [249, 184] on select "89358152000000324063 89358152000000842965" at bounding box center [298, 177] width 294 height 18
click at [222, 181] on select "89358152000000324063 89358152000000842965" at bounding box center [298, 177] width 294 height 18
select select "89358152000000842965"
click at [151, 169] on select "89358152000000324063 89358152000000842965" at bounding box center [298, 177] width 294 height 18
click at [166, 204] on button "Update" at bounding box center [170, 203] width 38 height 18
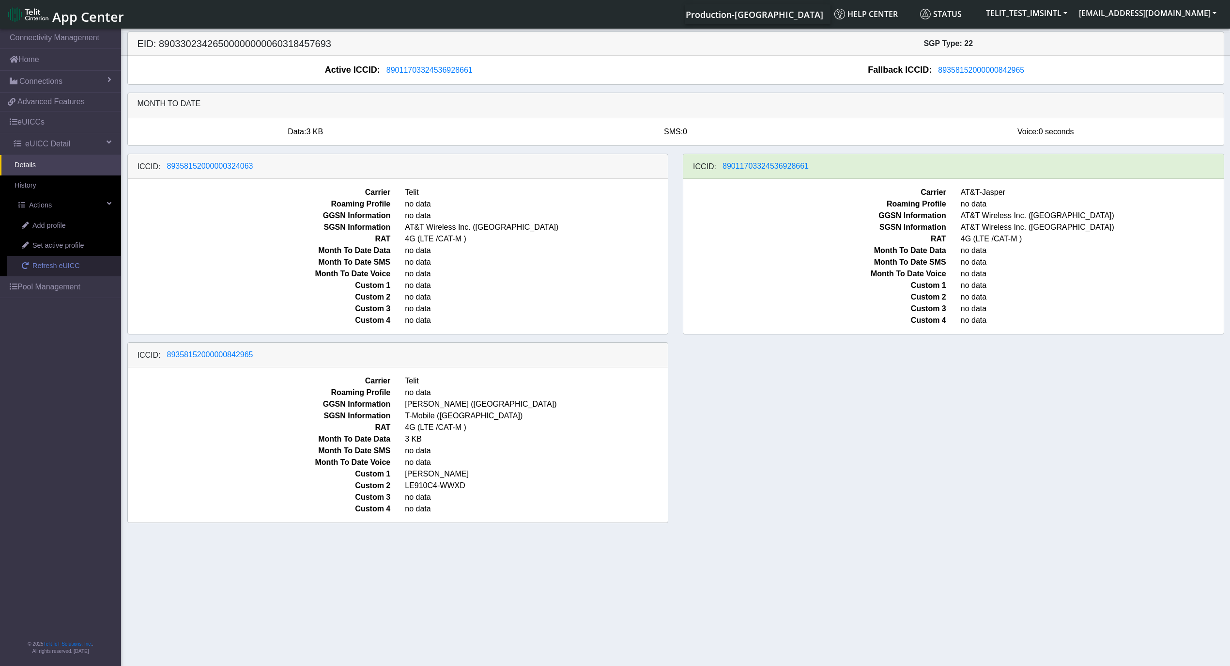
click at [74, 268] on span "Refresh eUICC" at bounding box center [55, 266] width 47 height 11
click at [71, 270] on span "Refresh eUICC" at bounding box center [55, 266] width 47 height 11
click at [769, 475] on div "ICCID: [TECHNICAL_ID] Carrier Telit Roaming Profile no data GGSN Information no…" at bounding box center [676, 342] width 1112 height 377
click at [34, 265] on span "Refresh eUICC" at bounding box center [55, 266] width 47 height 11
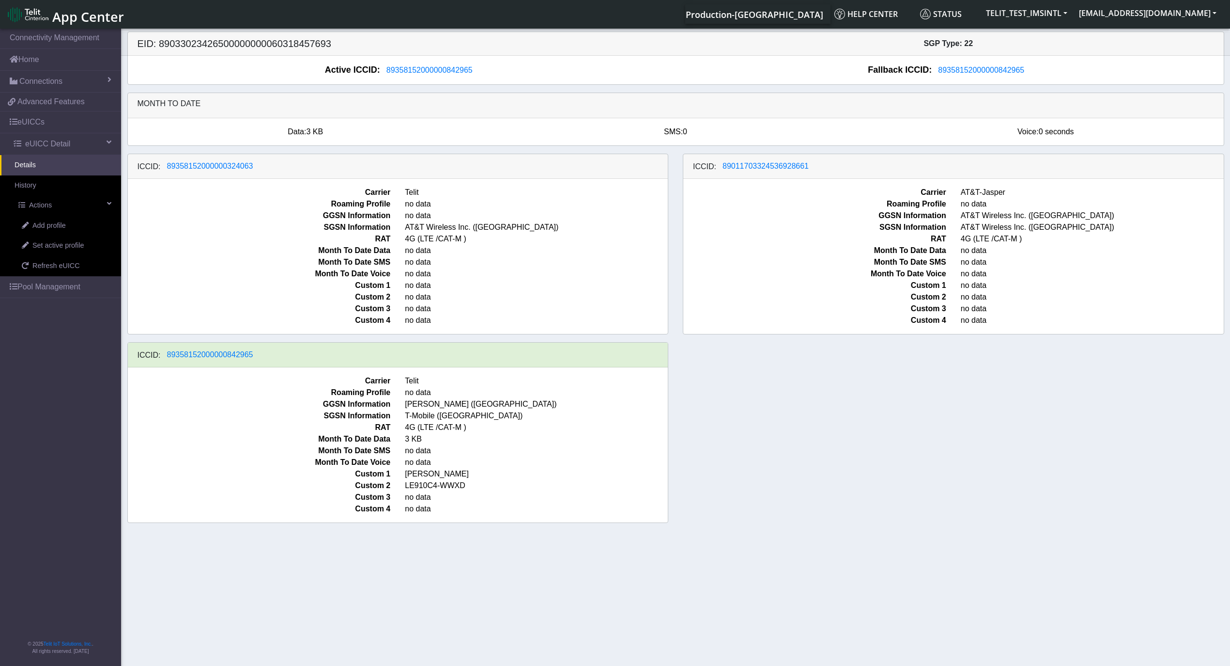
click at [230, 47] on h5 "EID: 89033023426500000000060318457693" at bounding box center [403, 44] width 546 height 12
copy h5 "89033023426500000000060318457693"
click at [784, 439] on div "ICCID: [TECHNICAL_ID] Carrier Telit Roaming Profile no data GGSN Information no…" at bounding box center [676, 342] width 1112 height 377
click at [685, 334] on div "ICCID: [TECHNICAL_ID] Carrier AT&T-Jasper Roaming Profile no data GGSN Informat…" at bounding box center [954, 244] width 542 height 181
